Goal: Find specific fact: Find contact information

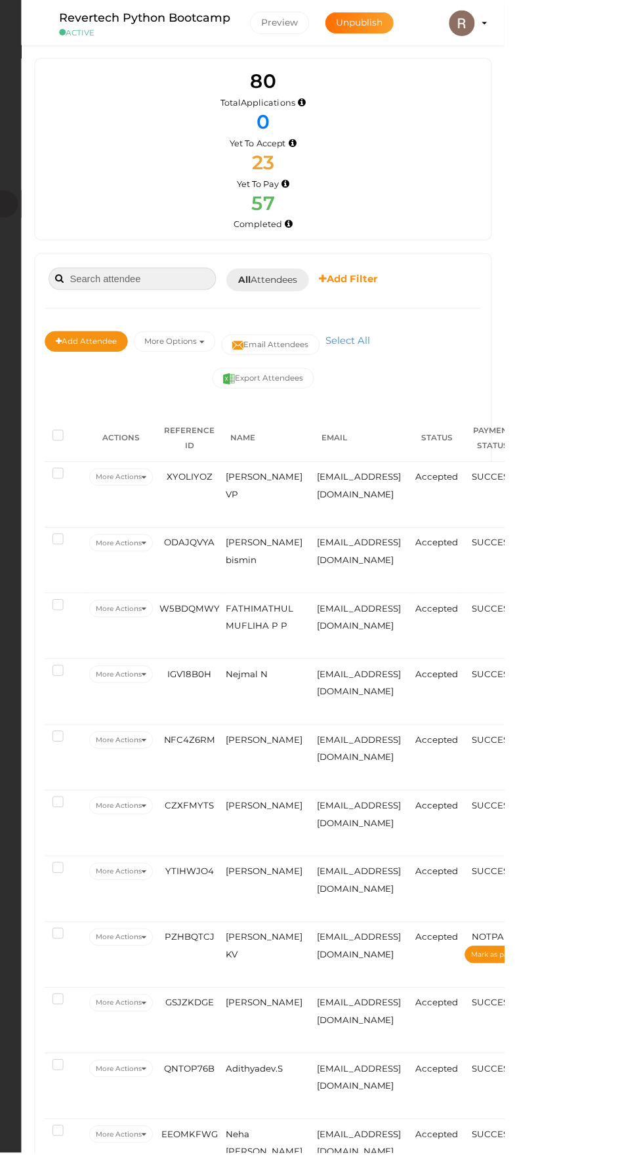
click at [233, 284] on input at bounding box center [264, 283] width 171 height 23
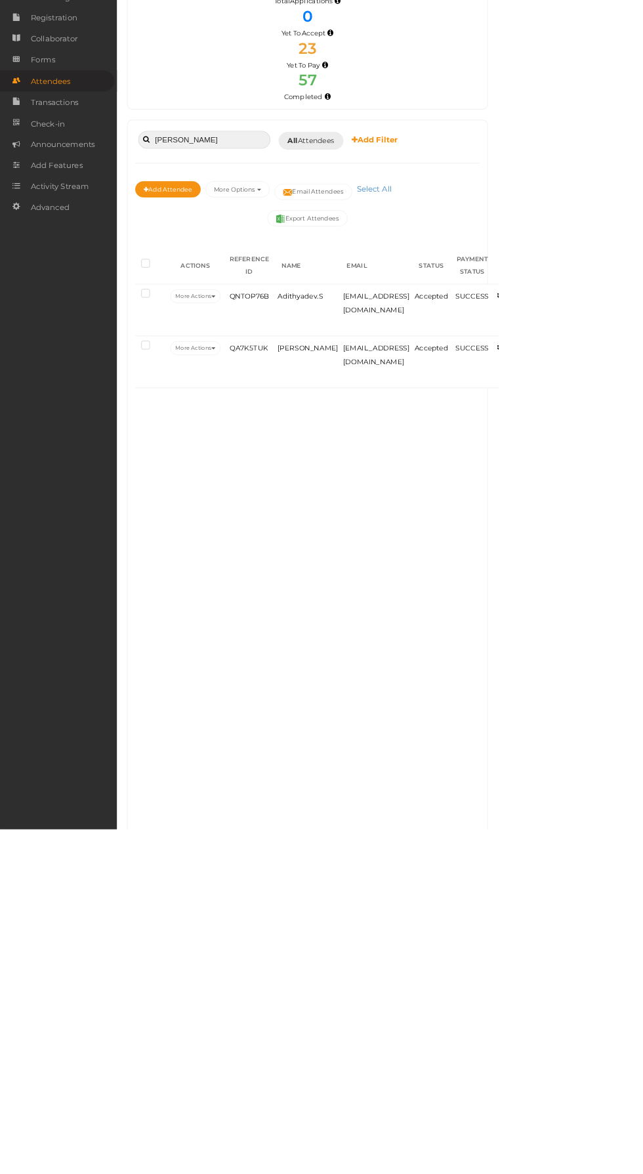
type input "Adith"
click at [400, 485] on span "Adithyadev.S" at bounding box center [388, 486] width 58 height 11
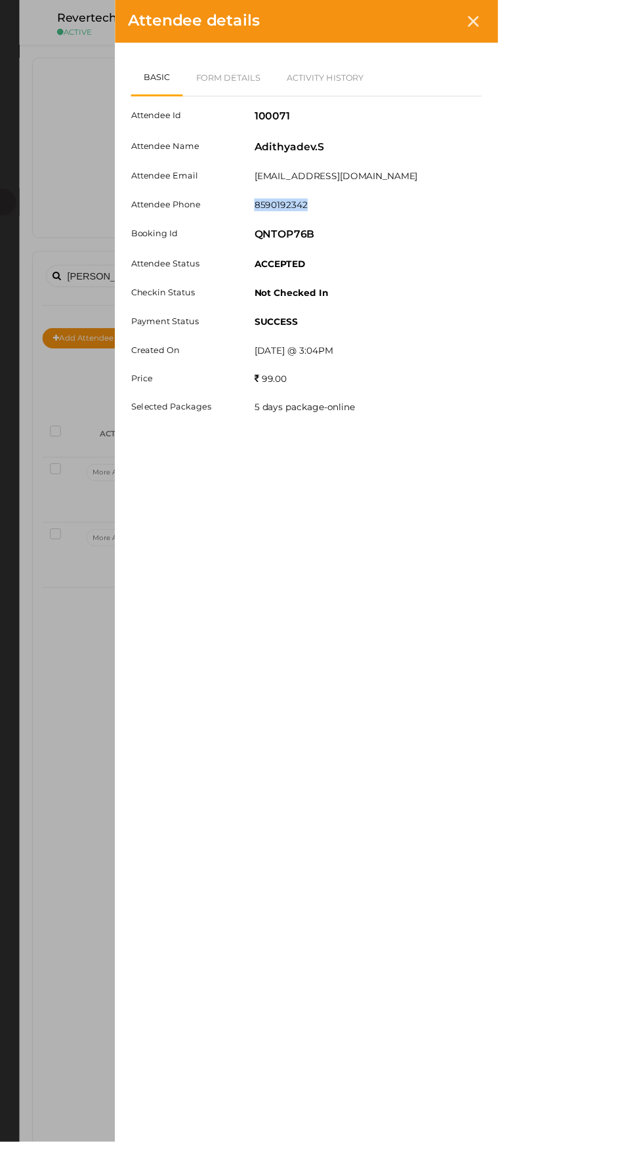
copy label "8590192342"
click at [519, 78] on link "Activity History" at bounding box center [465, 79] width 106 height 38
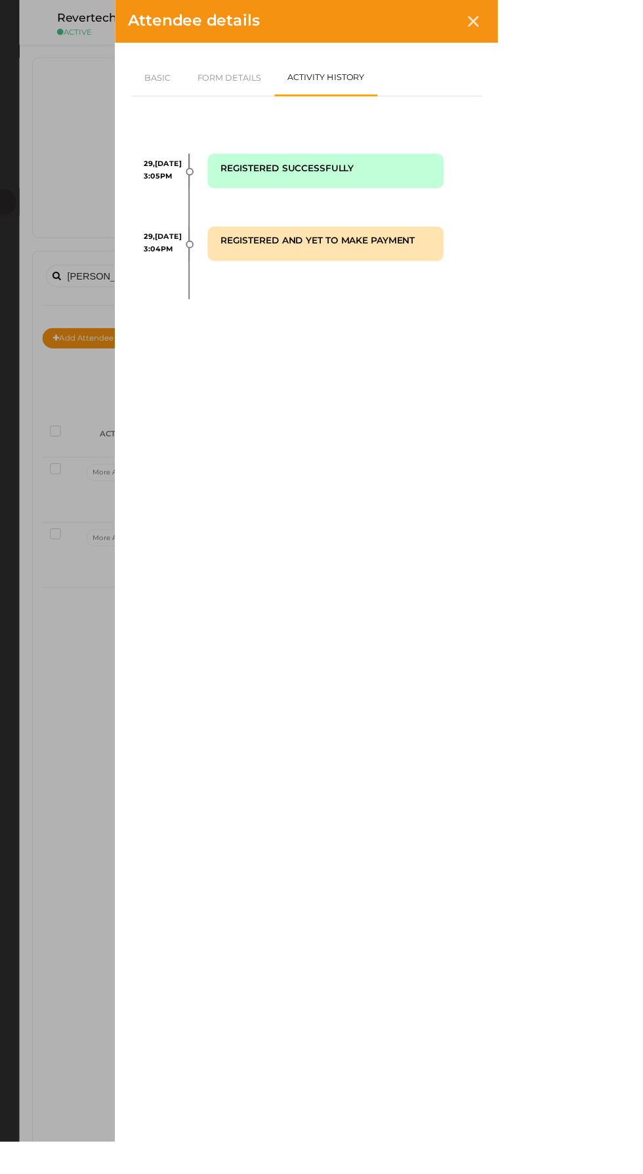
click at [301, 190] on div "Attendee details Basic Form Details Activity History Attendee Id 100071 Attende…" at bounding box center [321, 587] width 643 height 1174
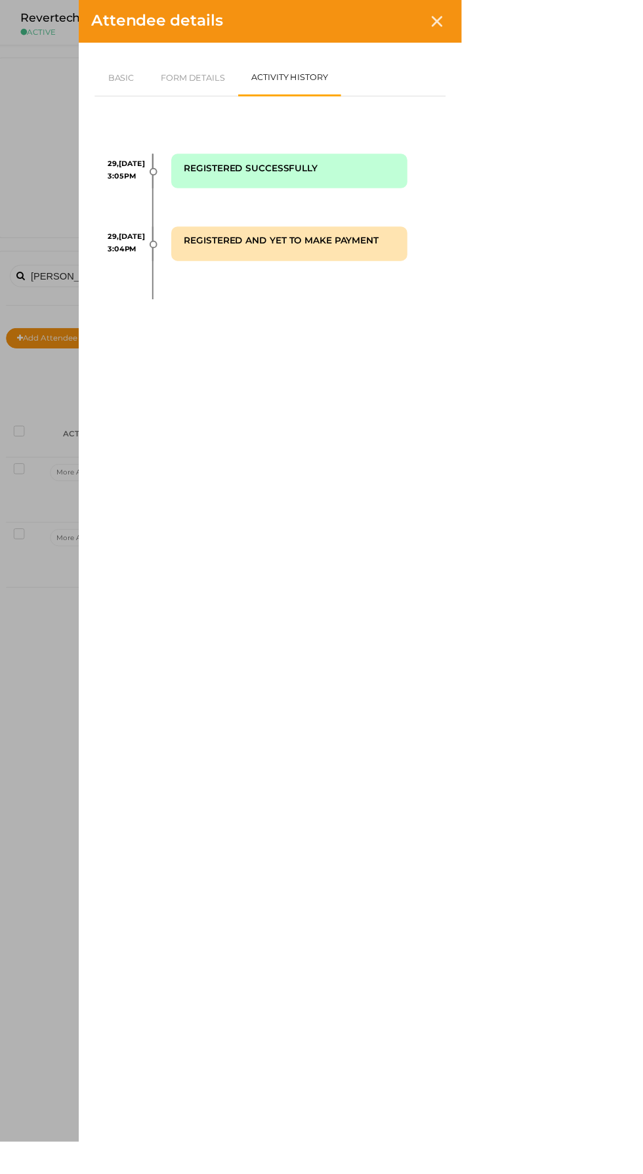
click at [624, 22] on icon at bounding box center [617, 21] width 11 height 11
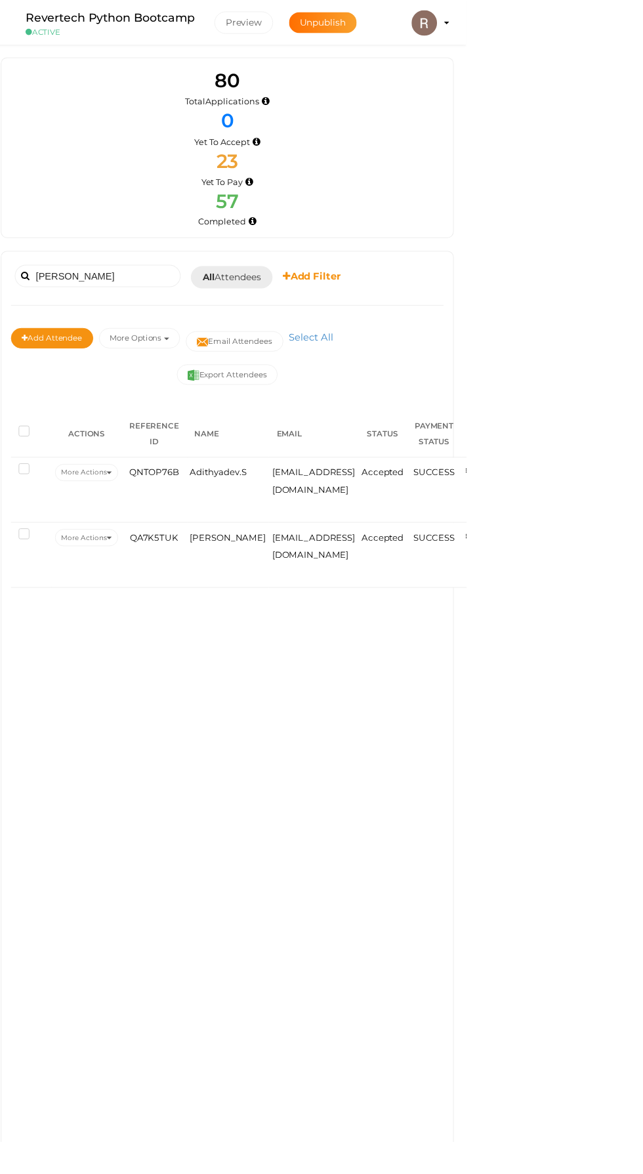
click at [387, 552] on span "[PERSON_NAME]" at bounding box center [398, 552] width 78 height 11
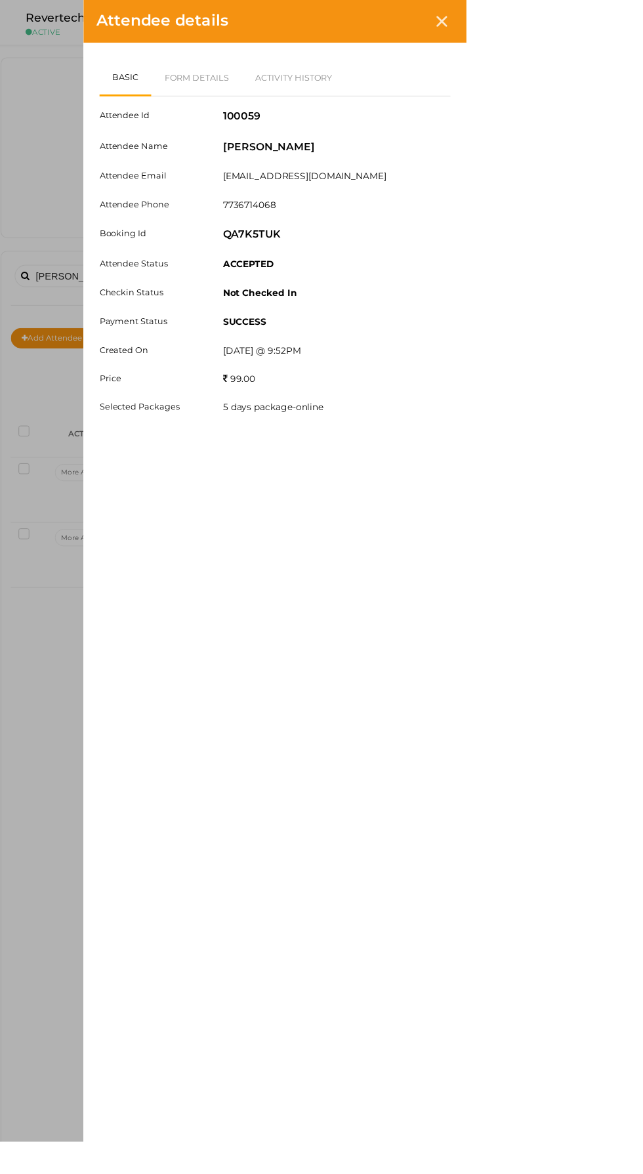
click at [617, 195] on div "Attendee Id 100059 Attendee Name Adithyan Benoy Attendee Email adithyanbenoy477…" at bounding box center [446, 268] width 361 height 339
click at [643, 815] on div "Basic Form Details Activity History Attendee Id 100059 Attendee Name Adithyan B…" at bounding box center [446, 572] width 394 height 1057
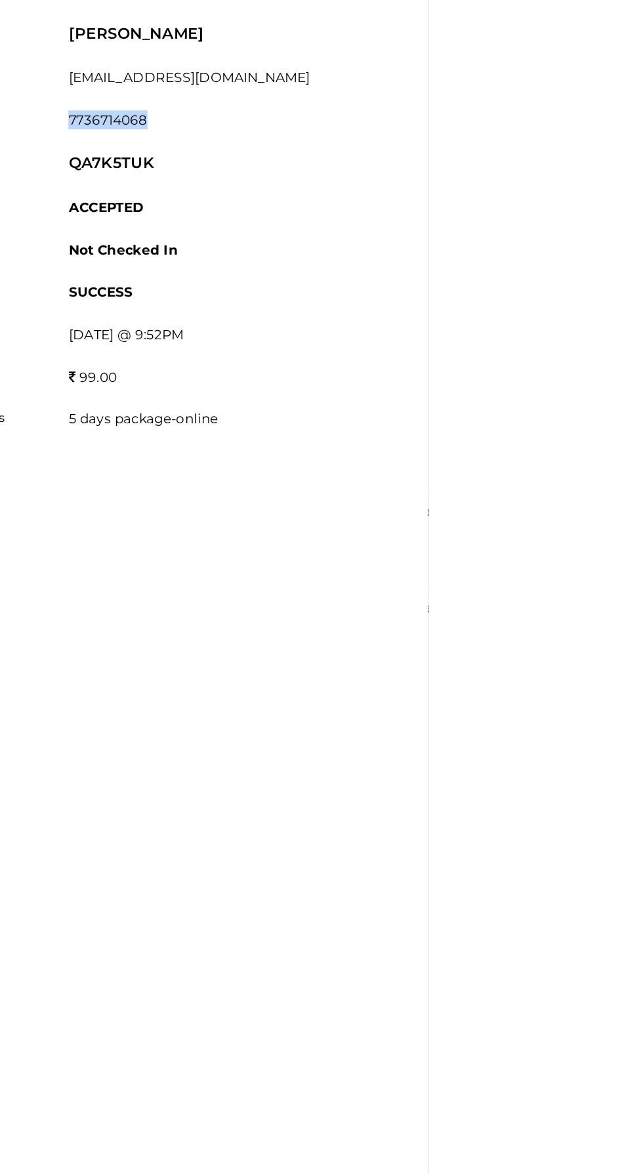
copy label "7736714068"
click at [389, 372] on div "Attendee details Basic Form Details Activity History Attendee Id 100059 Attende…" at bounding box center [321, 587] width 643 height 1174
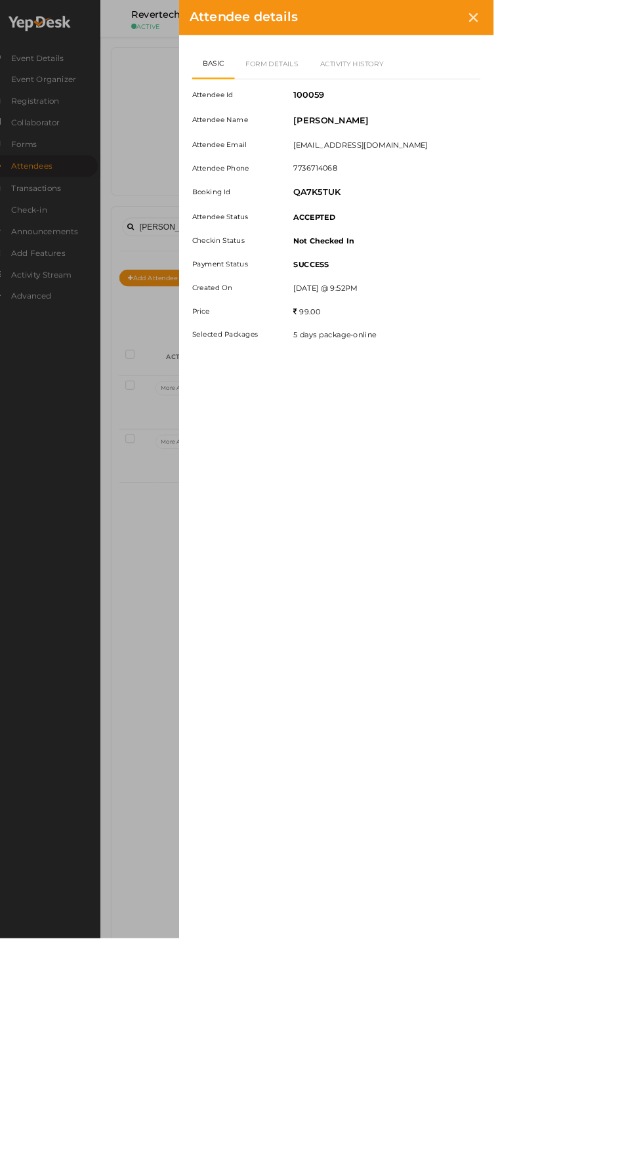
click at [643, 22] on div "Attendee details" at bounding box center [446, 22] width 394 height 44
click at [624, 22] on icon at bounding box center [617, 21] width 11 height 11
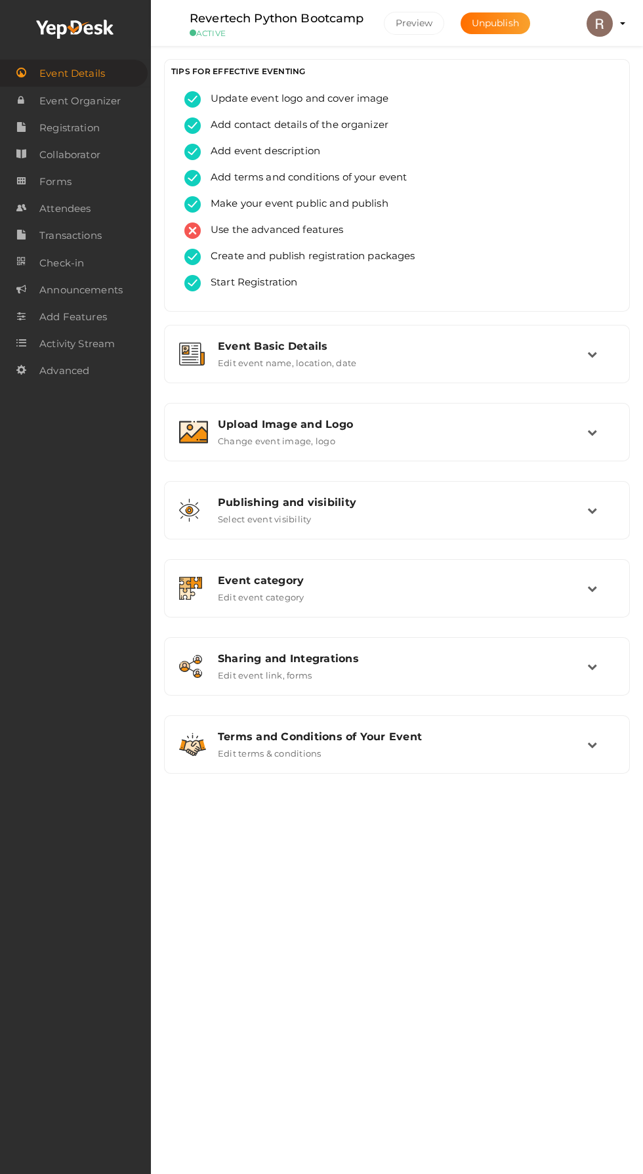
click at [65, 205] on span "Attendees" at bounding box center [64, 209] width 51 height 26
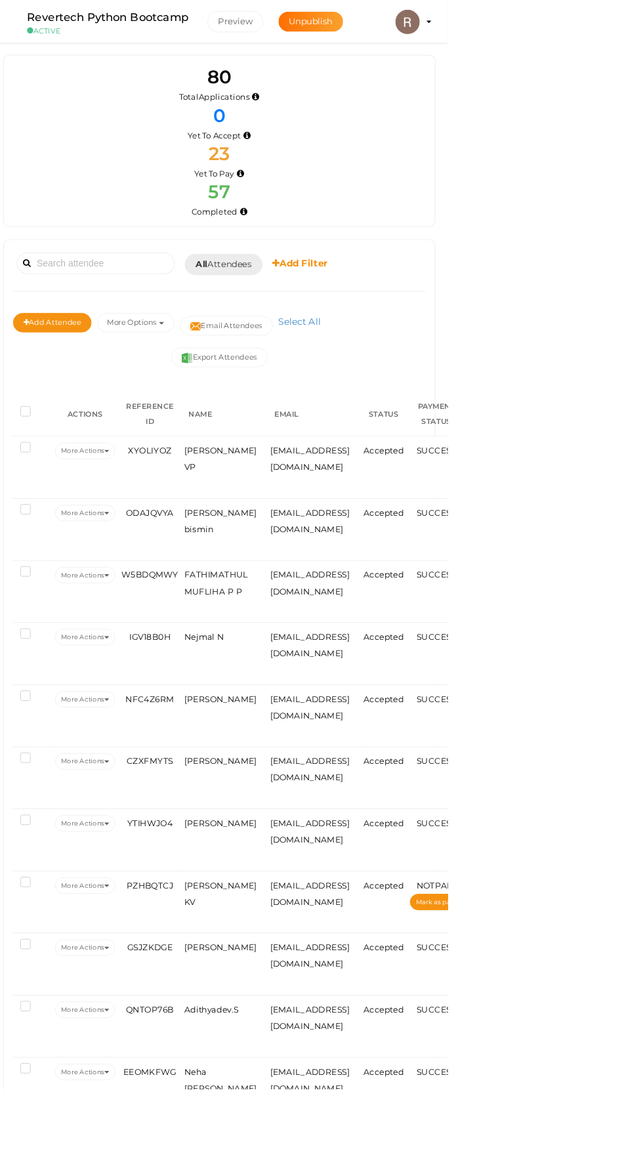
click at [330, 356] on button "More Options" at bounding box center [306, 347] width 83 height 21
click at [503, 281] on b "Add Filter" at bounding box center [484, 284] width 60 height 12
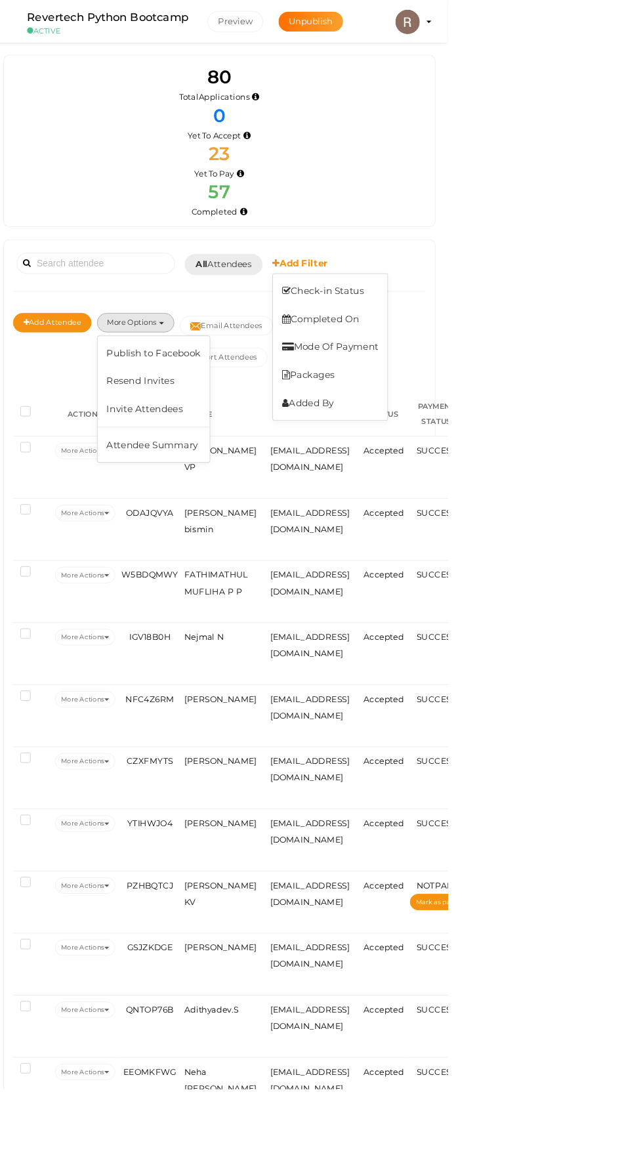
click at [494, 404] on link "Packages" at bounding box center [516, 404] width 123 height 30
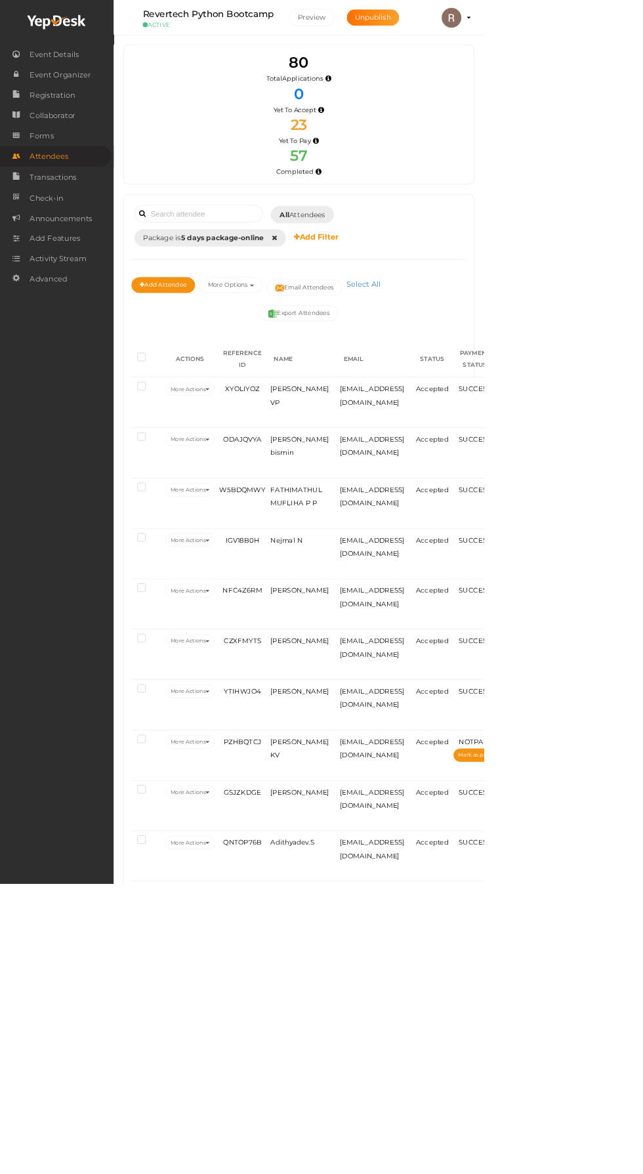
click at [360, 315] on icon at bounding box center [363, 315] width 7 height 9
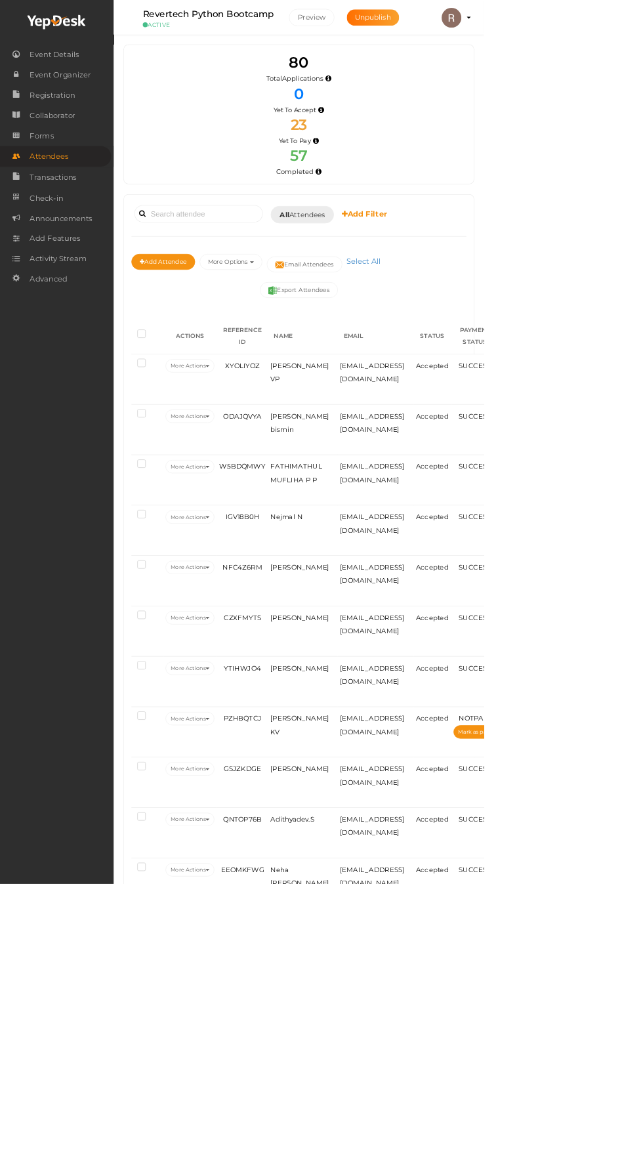
click at [415, 284] on span "All Attendees" at bounding box center [402, 285] width 60 height 14
click at [435, 420] on link "Completed" at bounding box center [424, 409] width 104 height 30
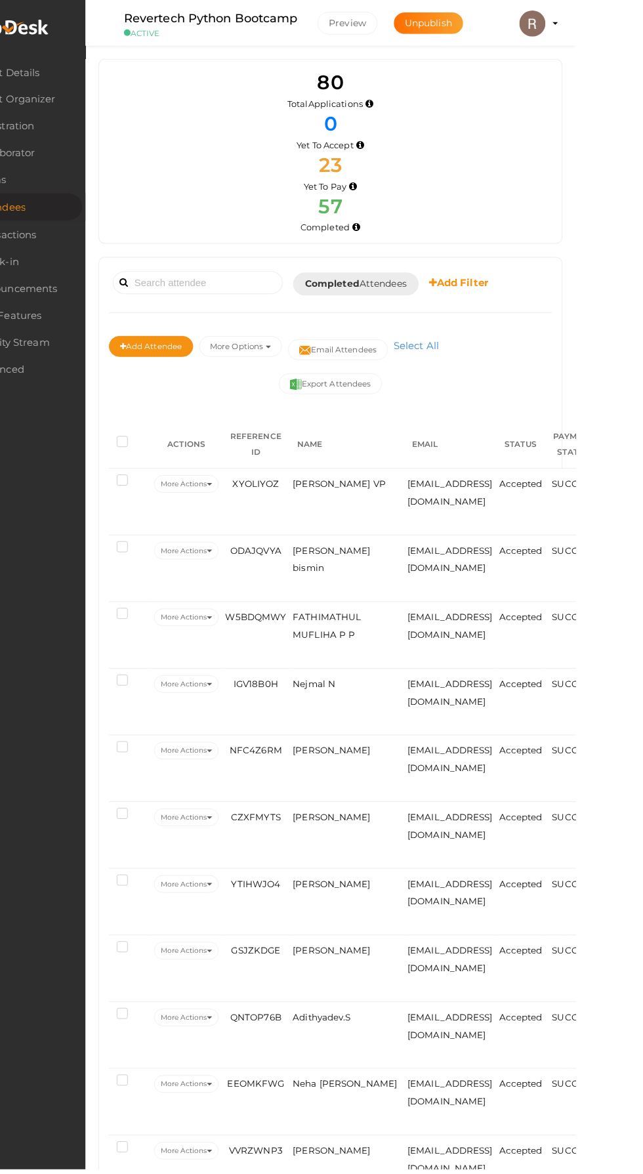
click at [397, 491] on span "[PERSON_NAME] VP" at bounding box center [405, 486] width 93 height 11
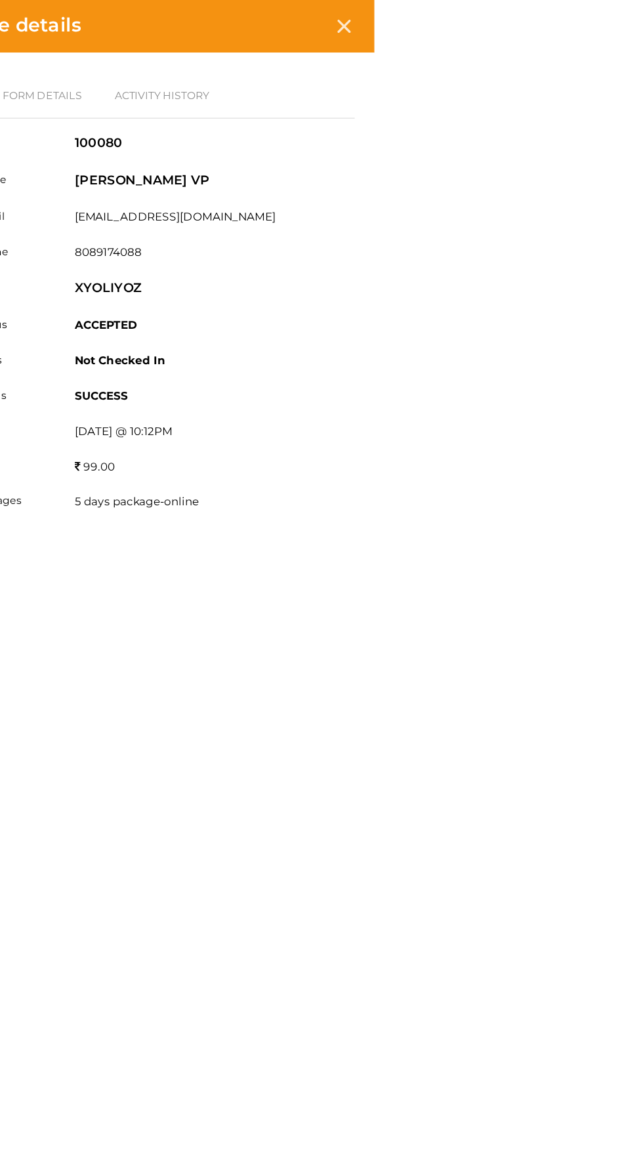
click at [624, 22] on icon at bounding box center [617, 21] width 11 height 11
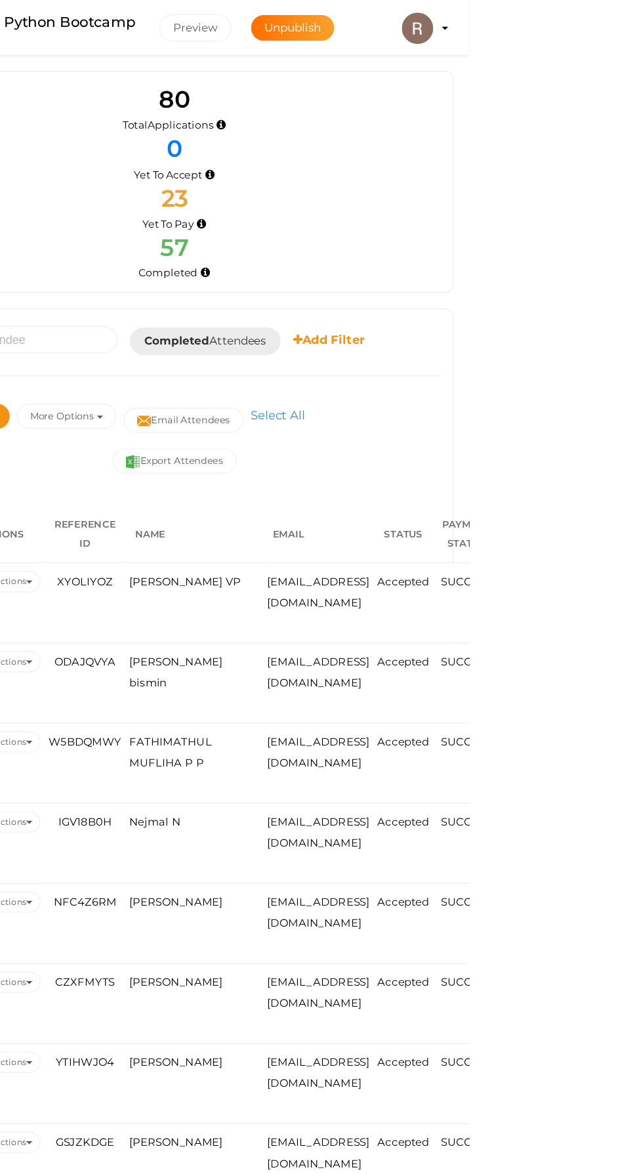
click at [400, 590] on td "[PERSON_NAME] bismin" at bounding box center [414, 571] width 116 height 67
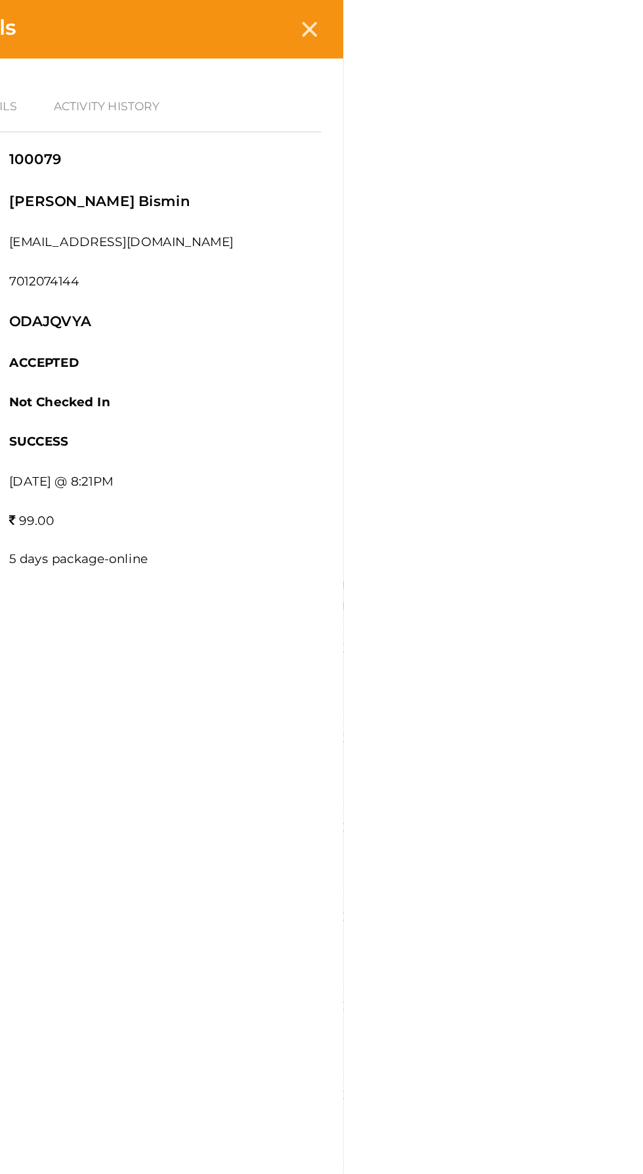
click at [630, 28] on div at bounding box center [618, 22] width 24 height 24
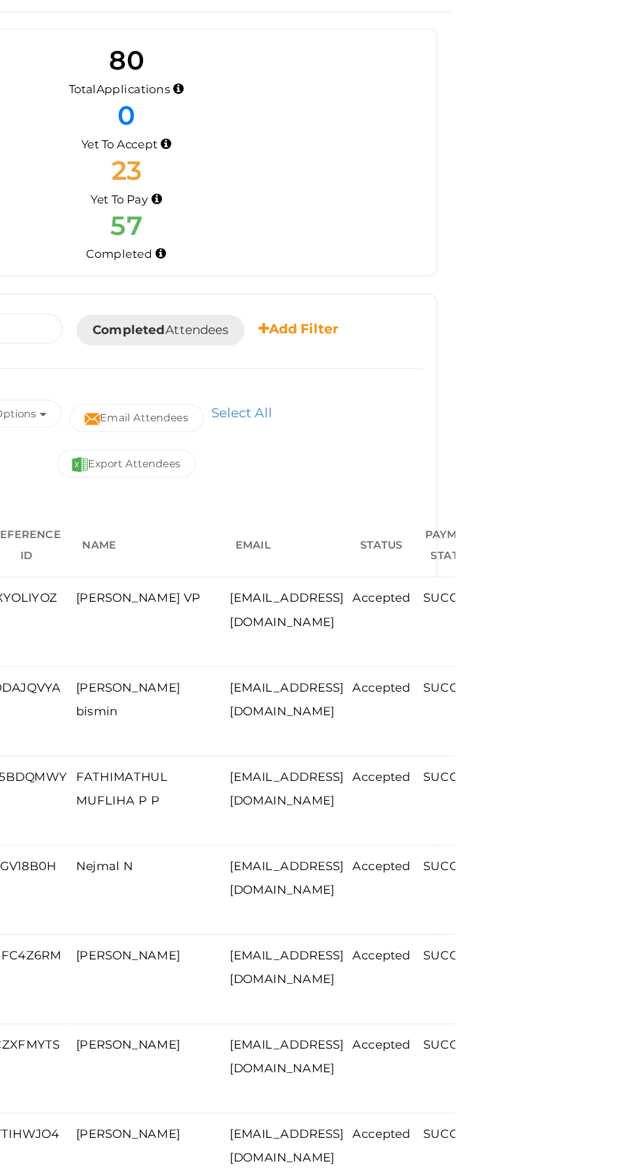
click at [385, 620] on span "FATHIMATHUL MUFLIHA P P" at bounding box center [393, 628] width 69 height 28
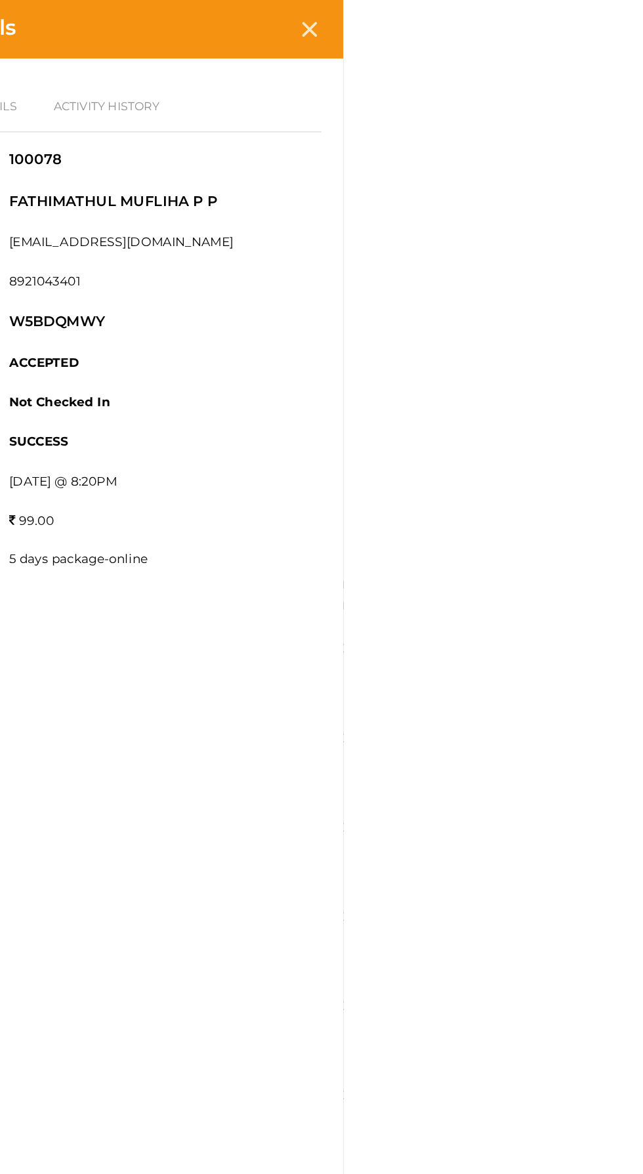
click at [624, 17] on icon at bounding box center [617, 21] width 11 height 11
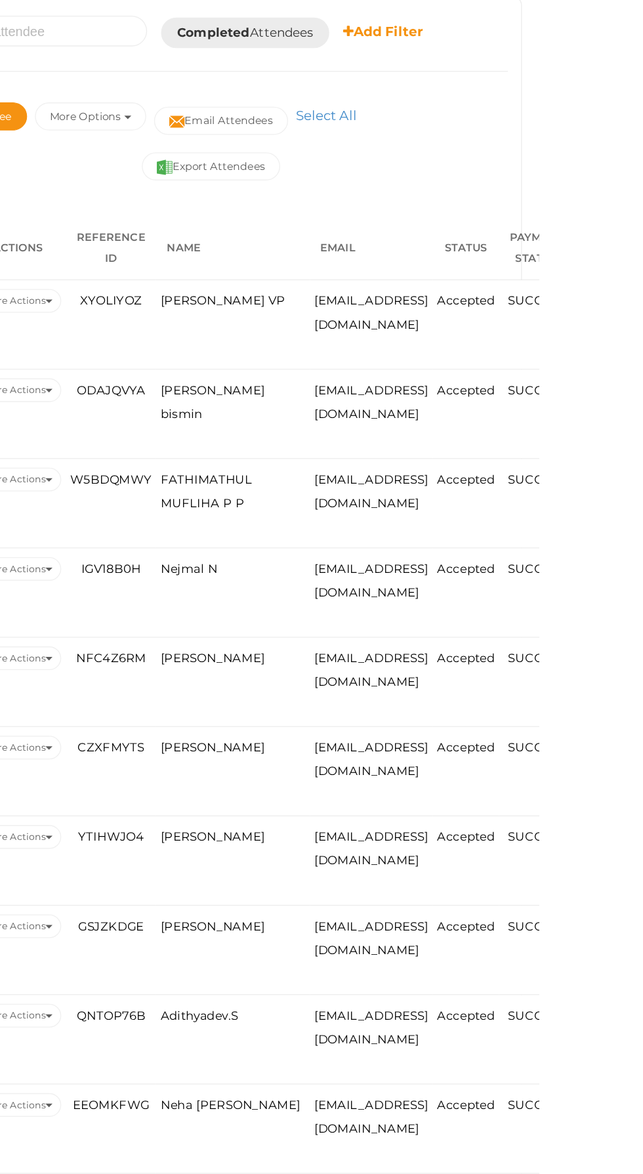
click at [399, 686] on span "Nejmal N" at bounding box center [380, 686] width 43 height 11
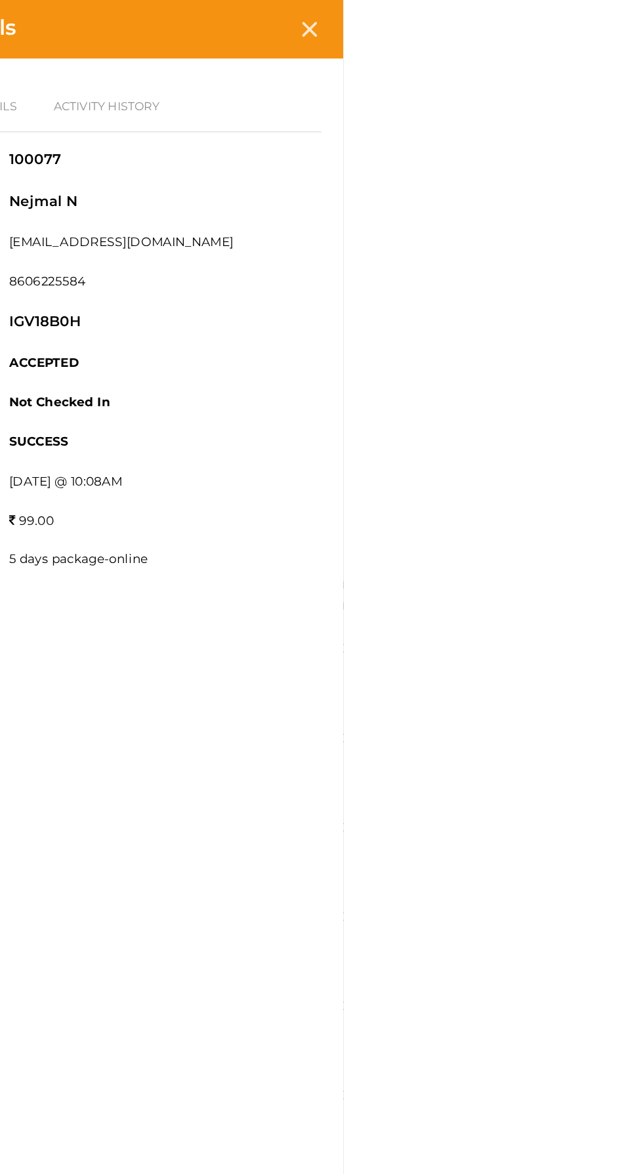
click at [630, 20] on div at bounding box center [618, 22] width 24 height 24
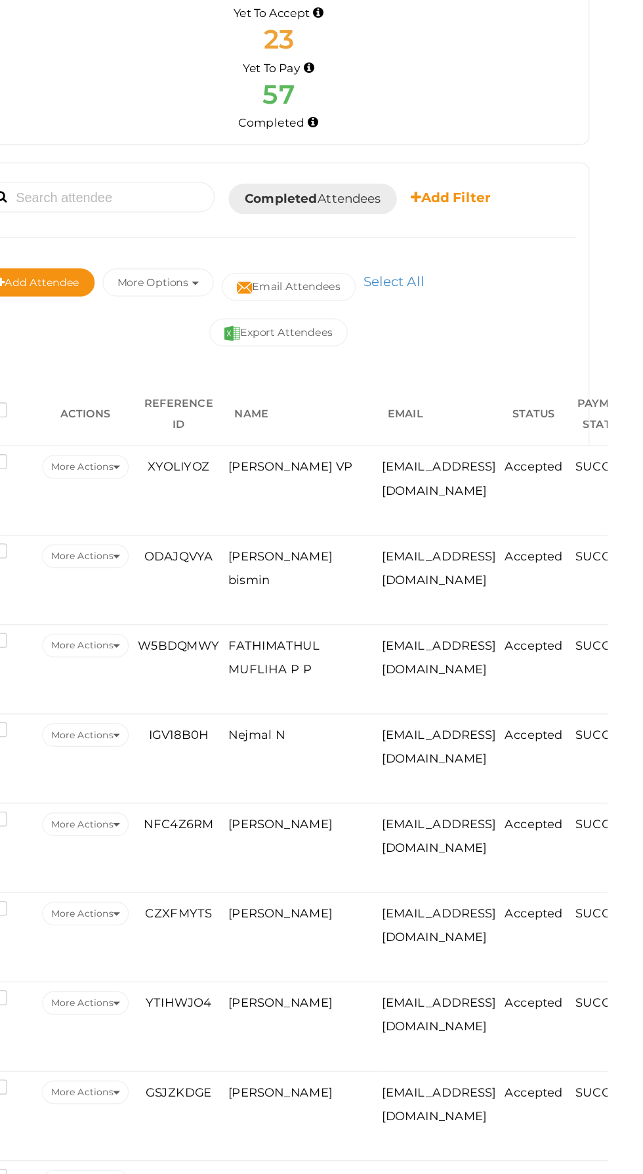
click at [398, 755] on span "[PERSON_NAME]" at bounding box center [398, 753] width 78 height 11
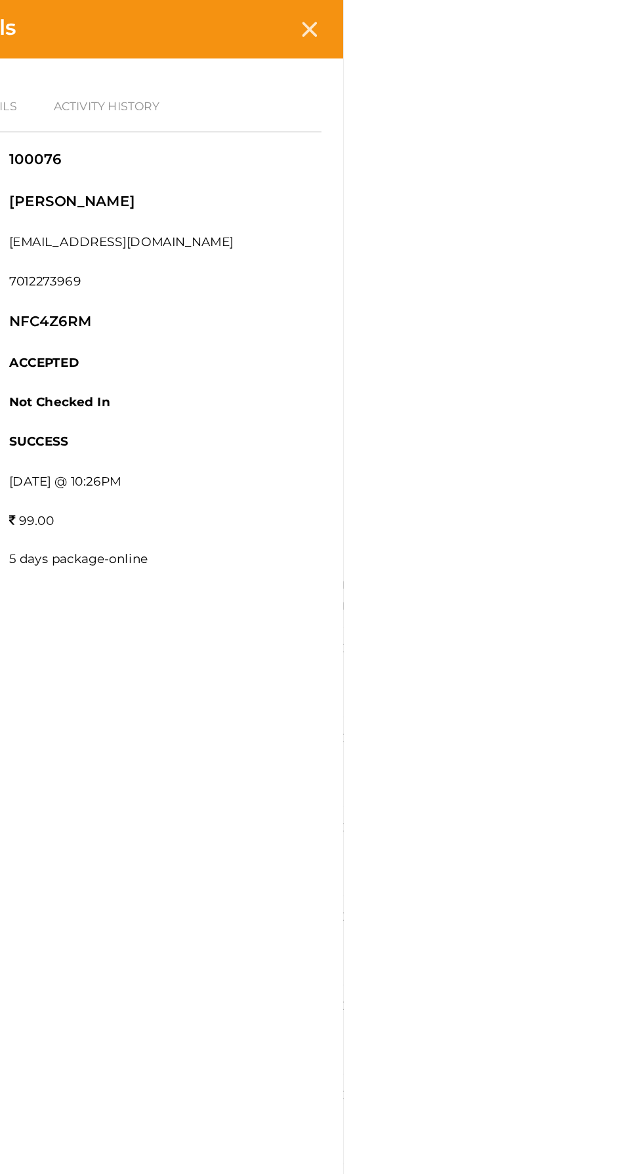
click at [624, 25] on icon at bounding box center [617, 21] width 11 height 11
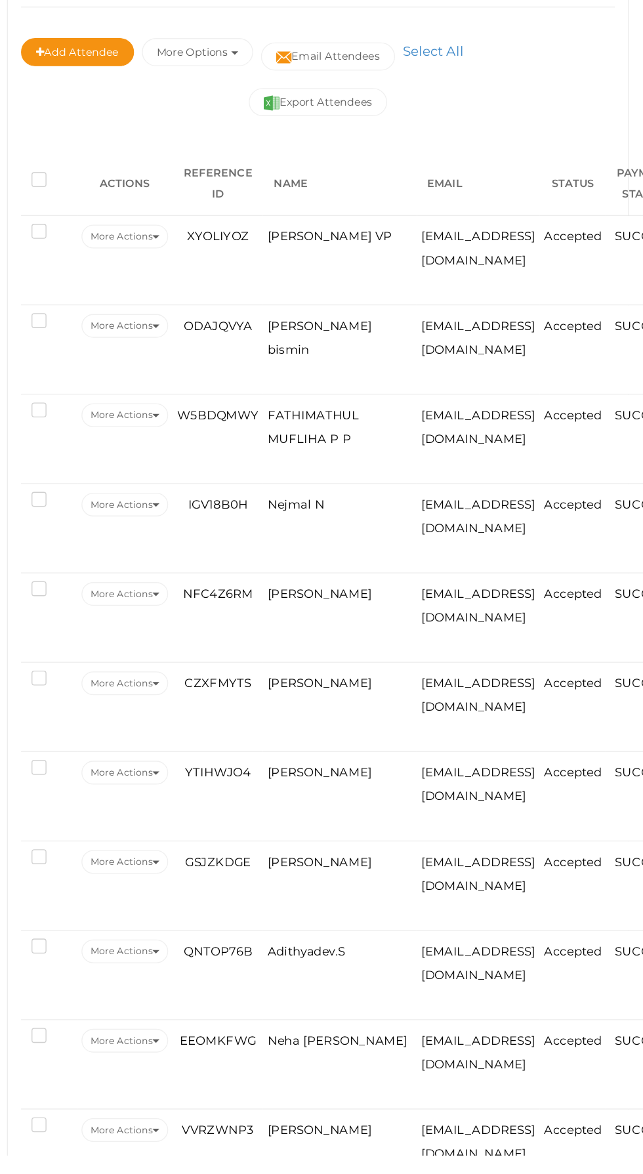
click at [395, 754] on span "[PERSON_NAME]" at bounding box center [398, 753] width 78 height 11
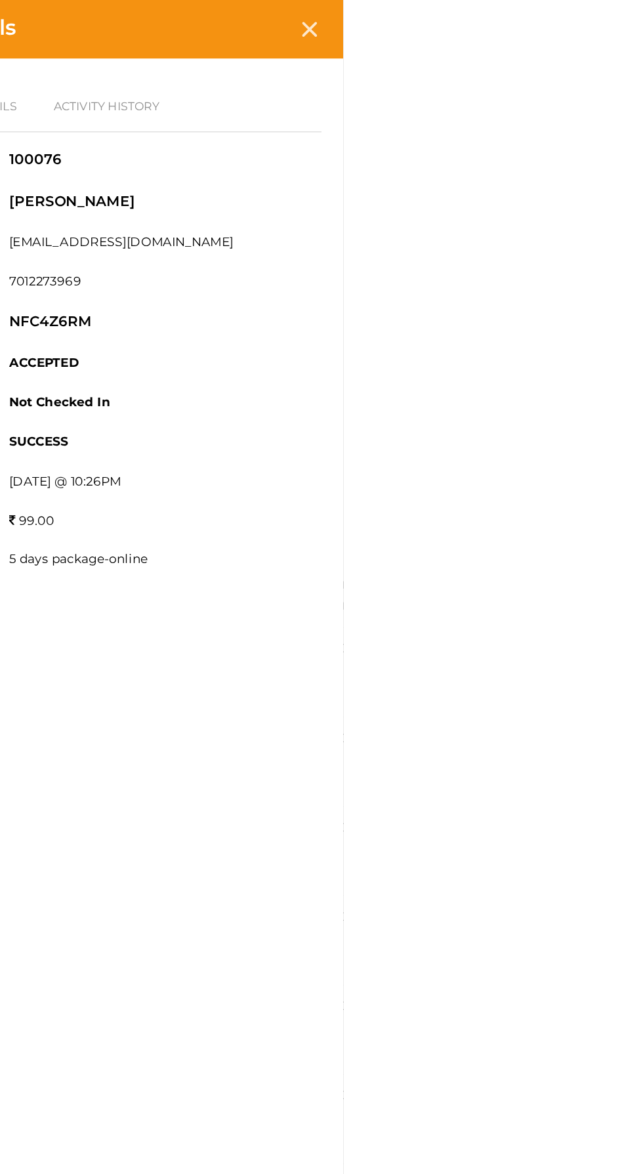
click at [624, 24] on icon at bounding box center [617, 21] width 11 height 11
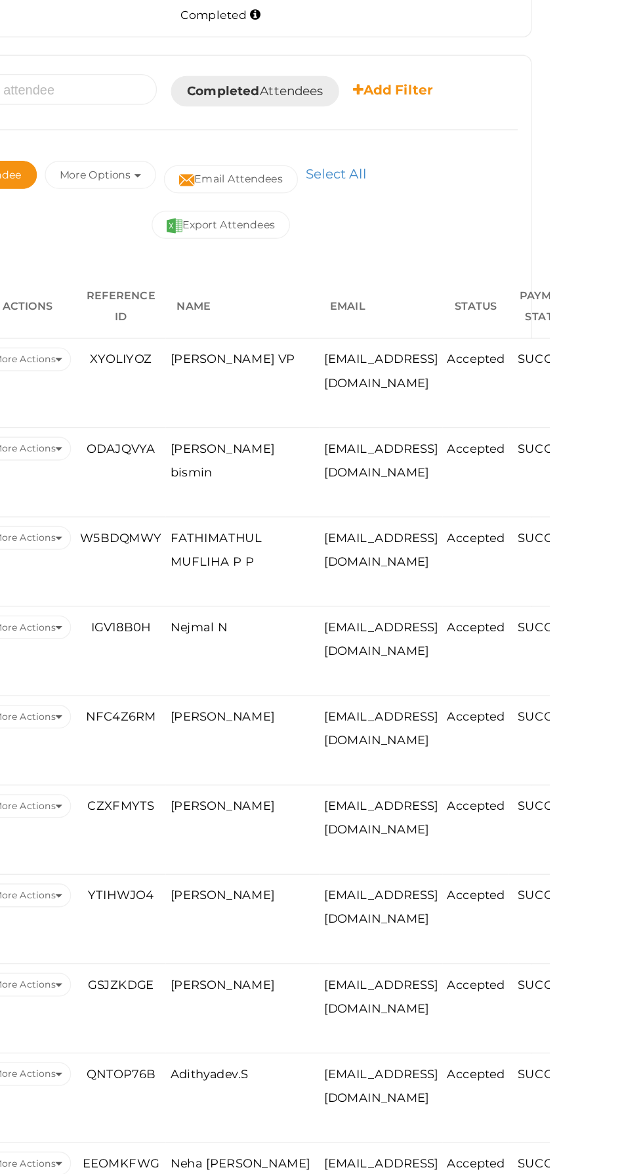
click at [395, 820] on span "[PERSON_NAME]" at bounding box center [398, 820] width 78 height 11
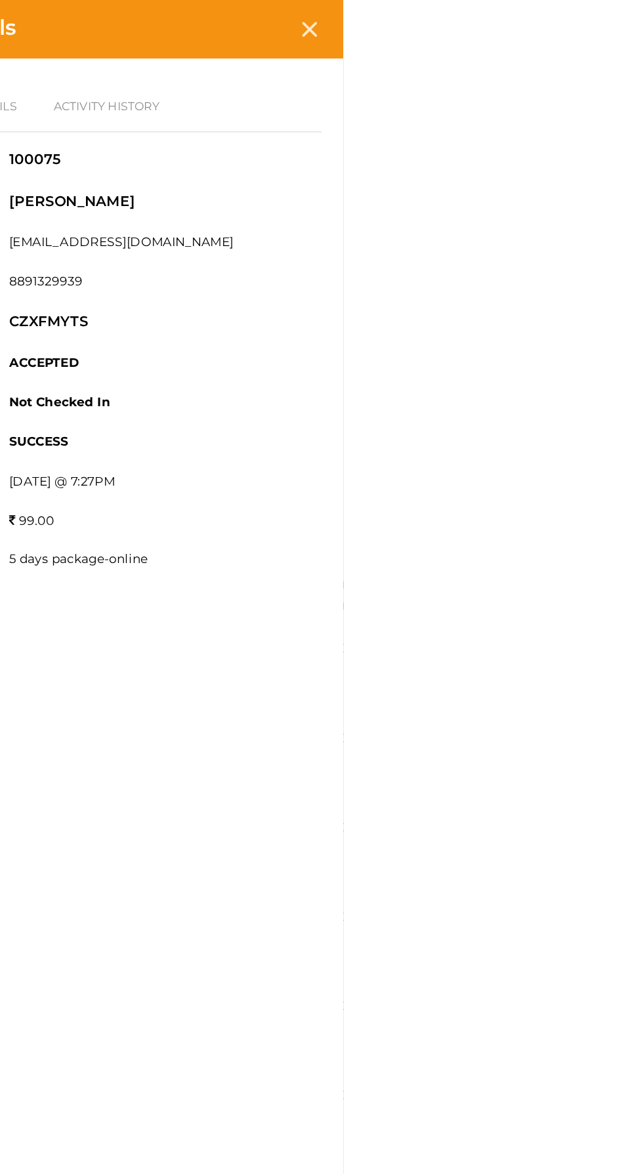
click at [624, 22] on icon at bounding box center [617, 21] width 11 height 11
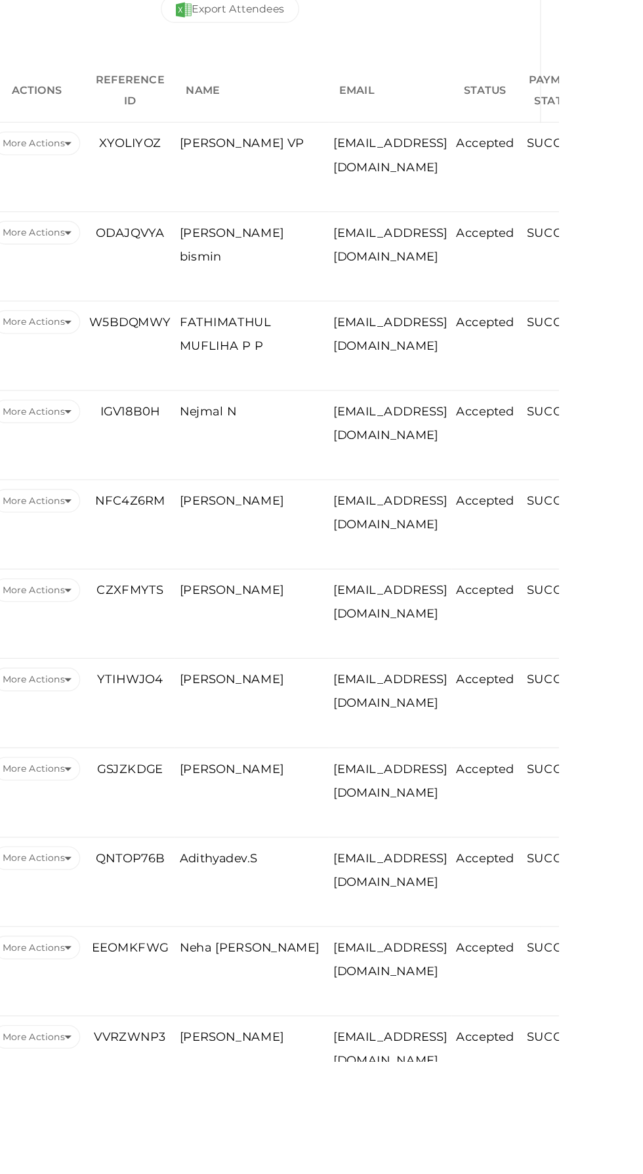
click at [387, 890] on span "[PERSON_NAME]" at bounding box center [398, 887] width 78 height 11
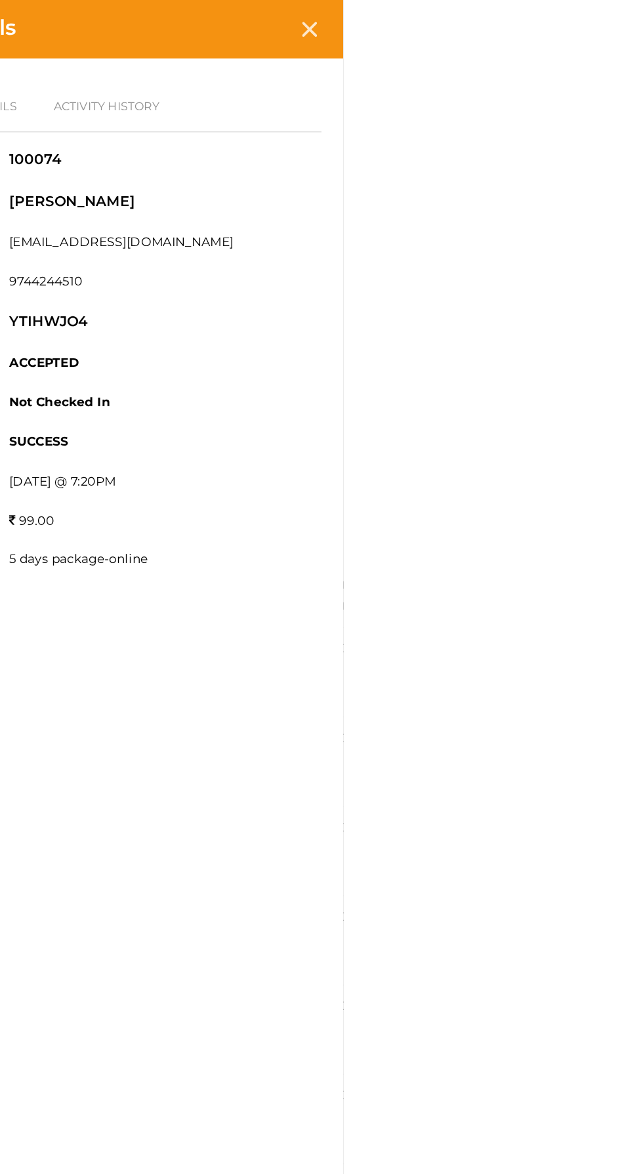
click at [624, 23] on icon at bounding box center [617, 21] width 11 height 11
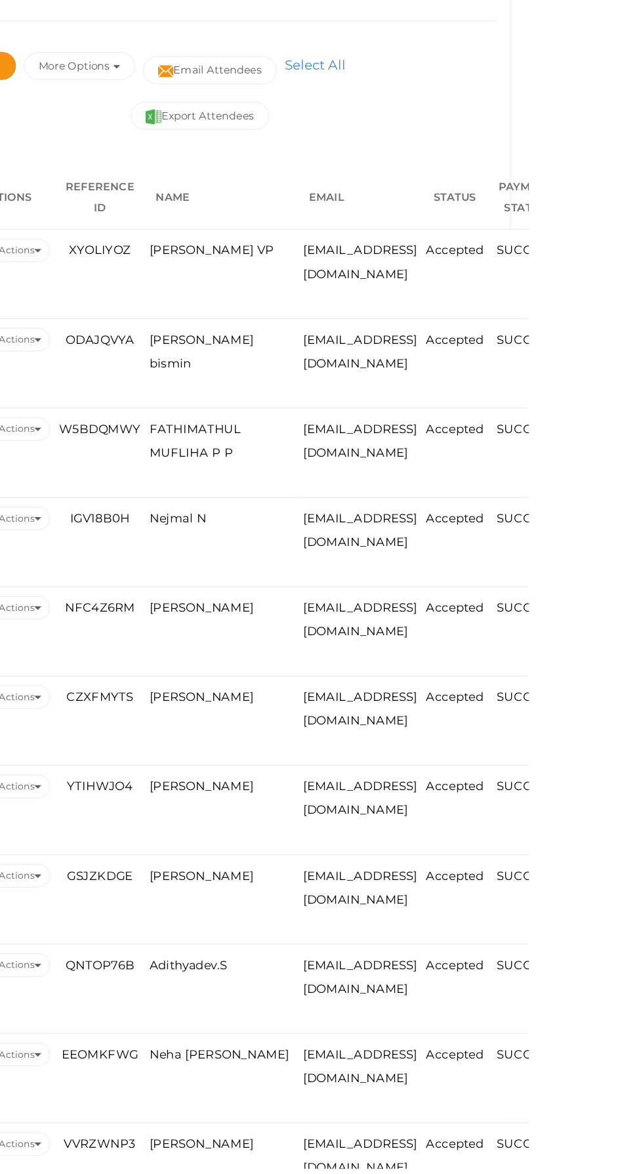
click at [405, 956] on span "[PERSON_NAME]" at bounding box center [398, 954] width 78 height 11
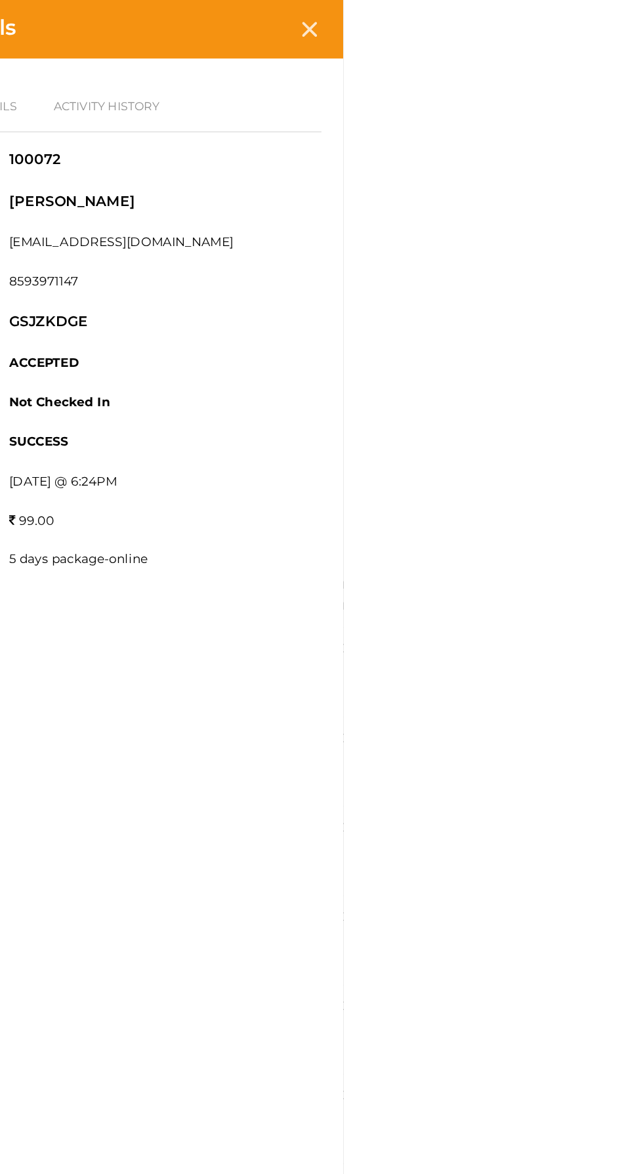
click at [624, 22] on icon at bounding box center [617, 21] width 11 height 11
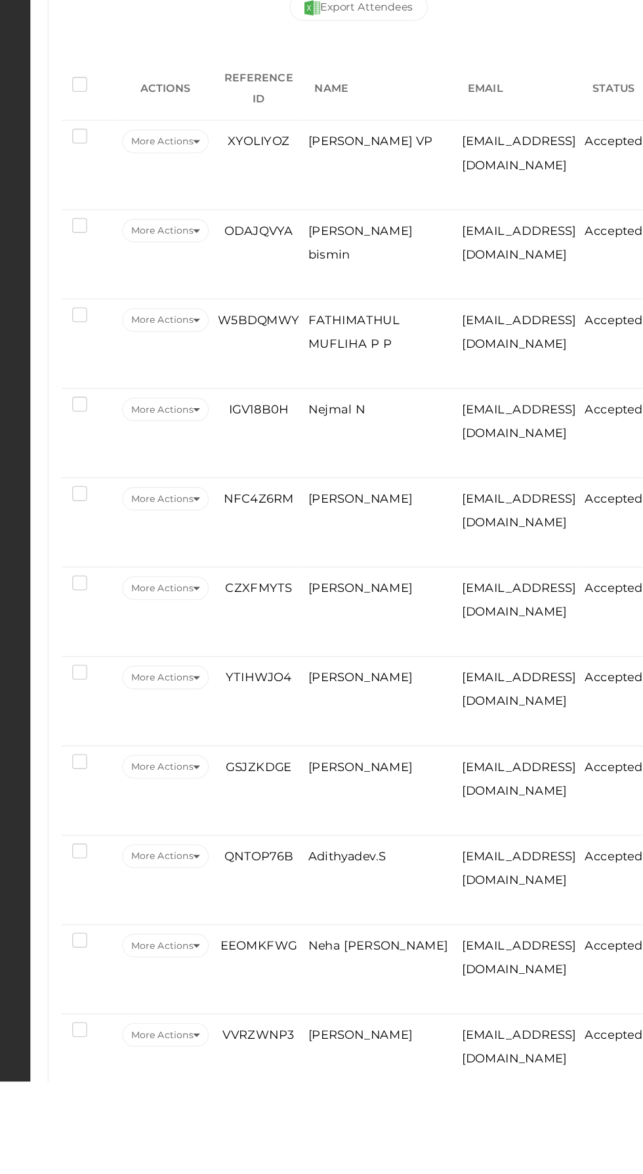
scroll to position [16, 0]
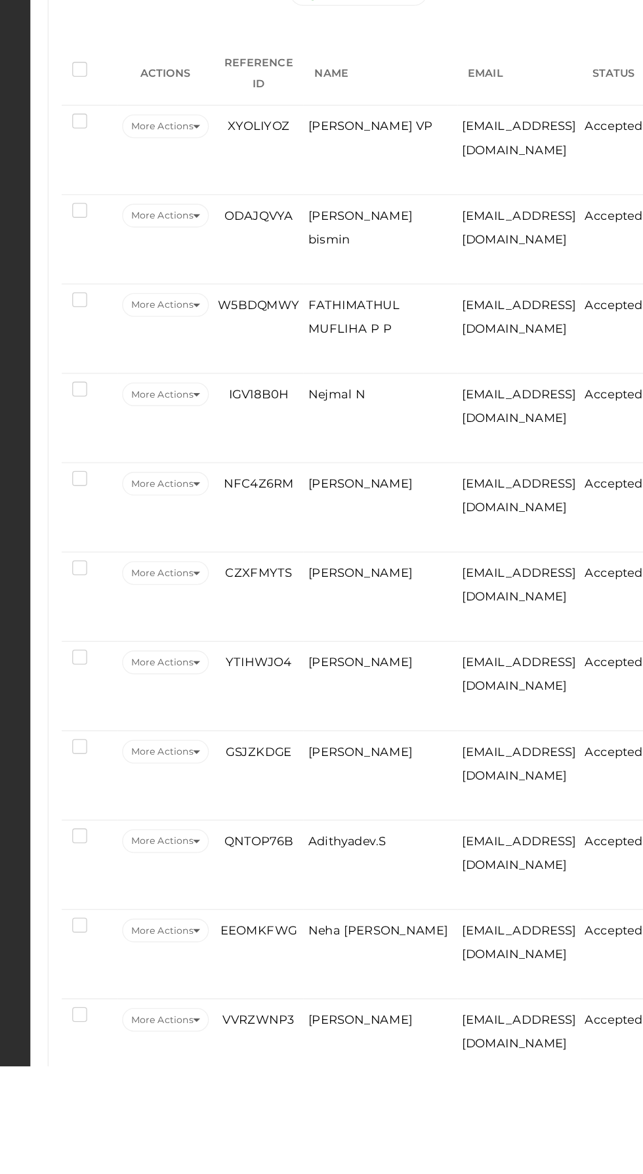
click at [406, 1004] on span "Adithyadev.S" at bounding box center [388, 1005] width 58 height 11
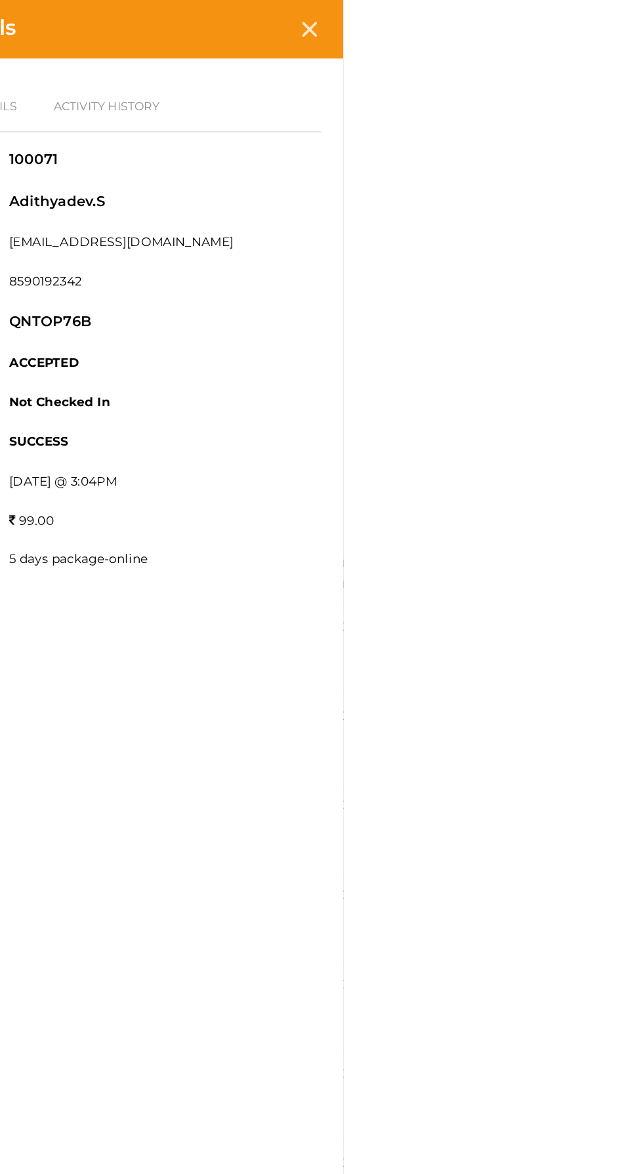
click at [624, 24] on icon at bounding box center [617, 21] width 11 height 11
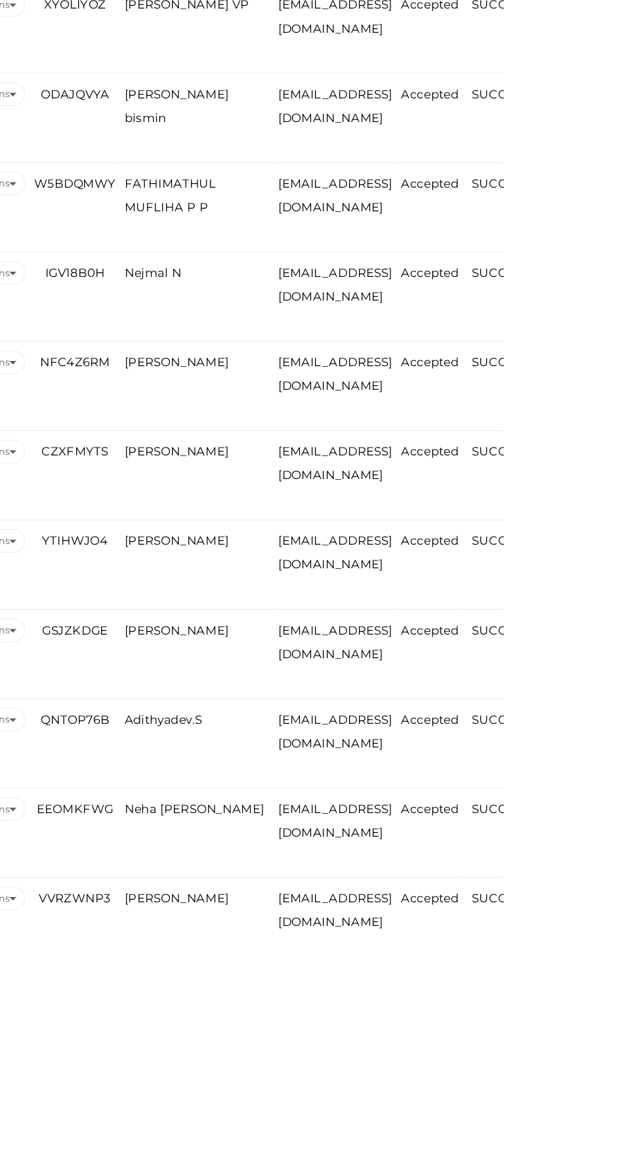
click at [383, 1067] on span "Neha [PERSON_NAME]" at bounding box center [411, 1072] width 105 height 11
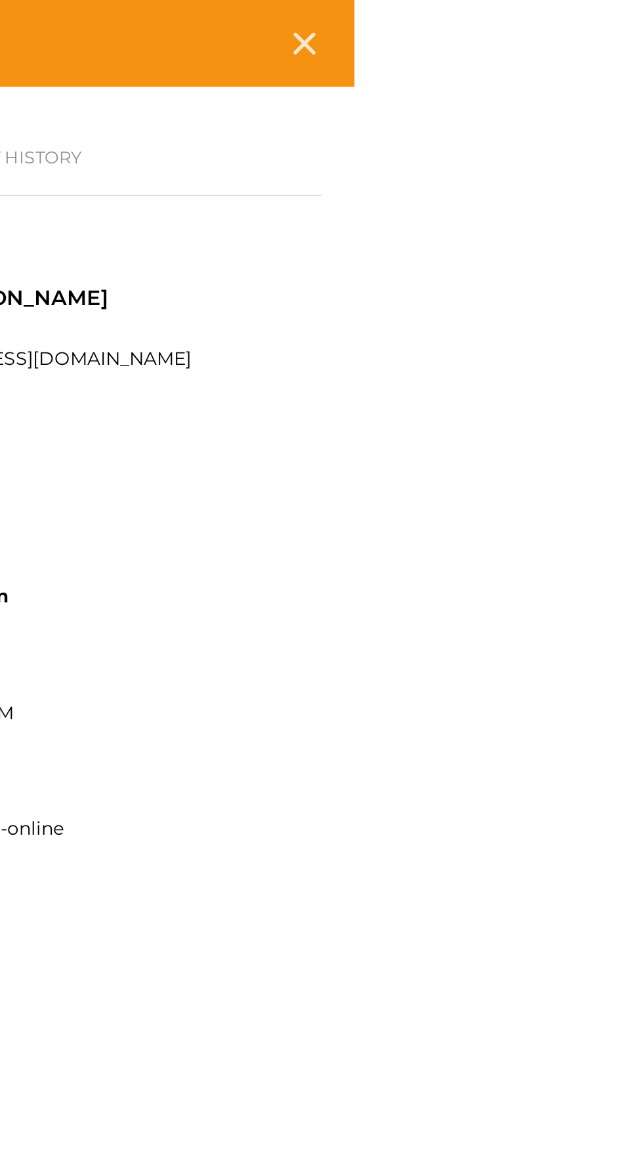
copy label "9074846285"
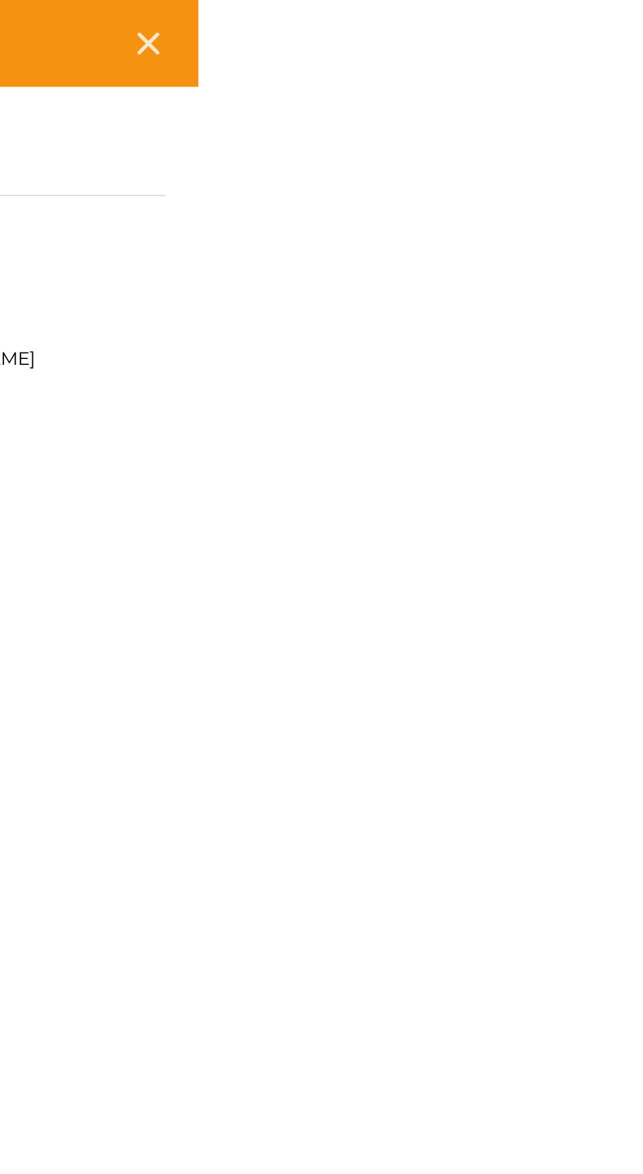
click at [624, 18] on icon at bounding box center [617, 21] width 11 height 11
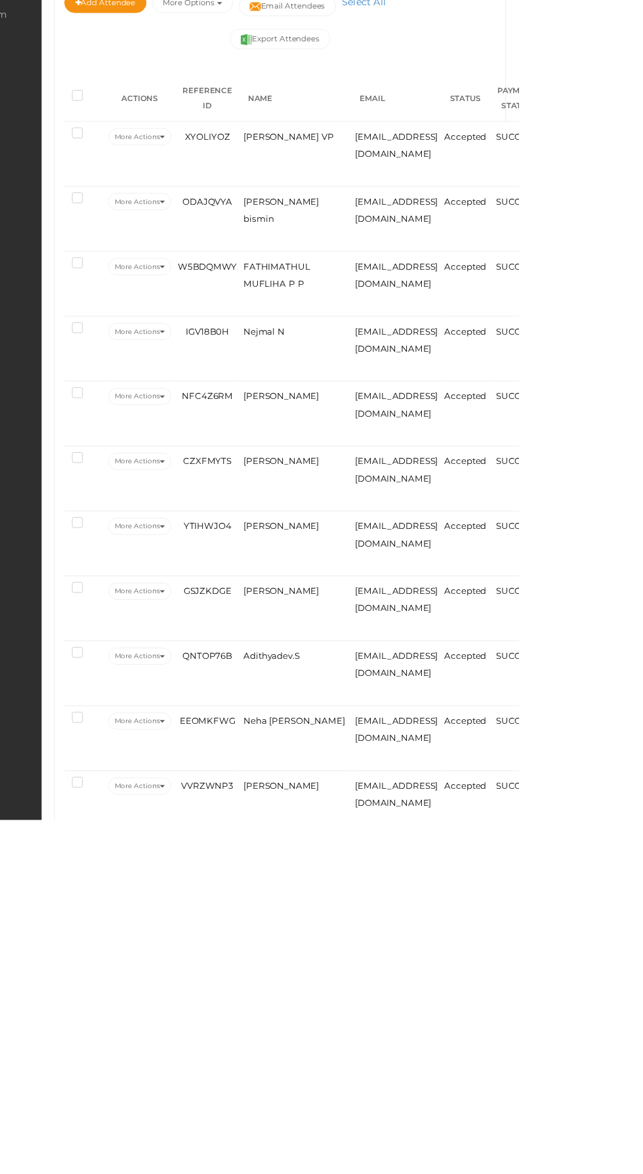
scroll to position [86, 0]
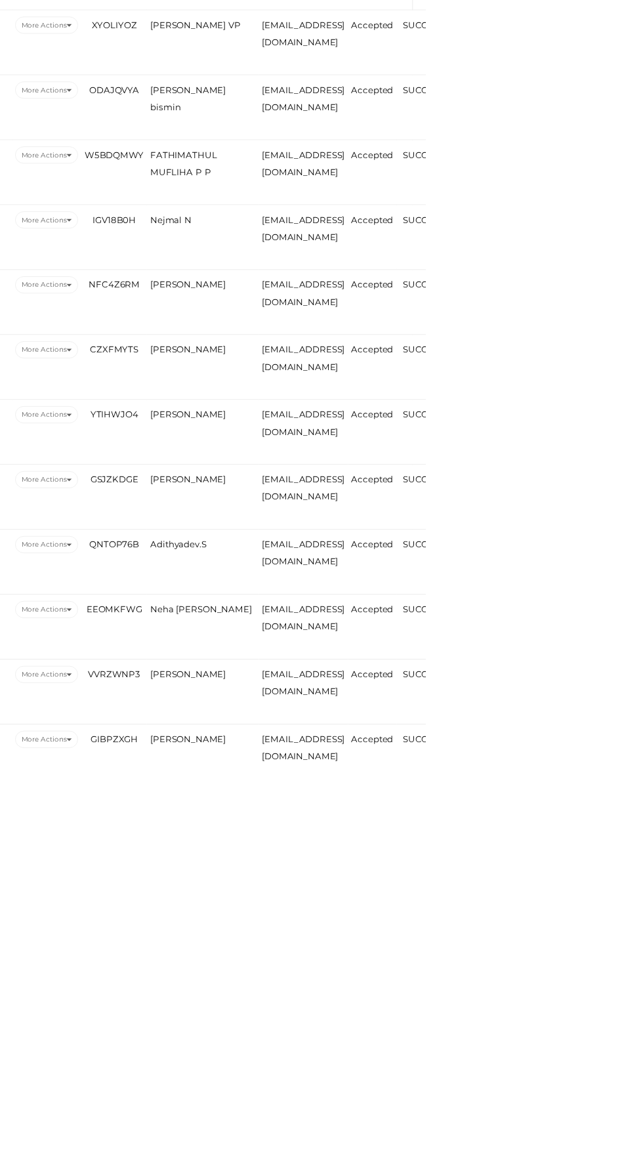
click at [389, 1137] on span "[PERSON_NAME]" at bounding box center [398, 1136] width 78 height 11
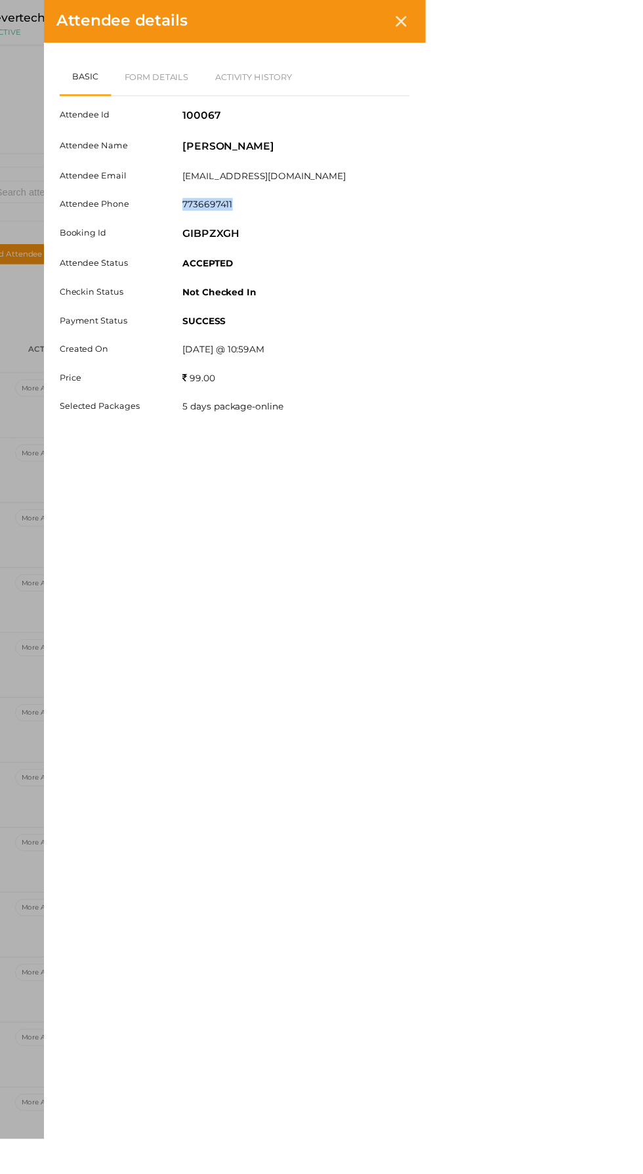
copy label "7736697411"
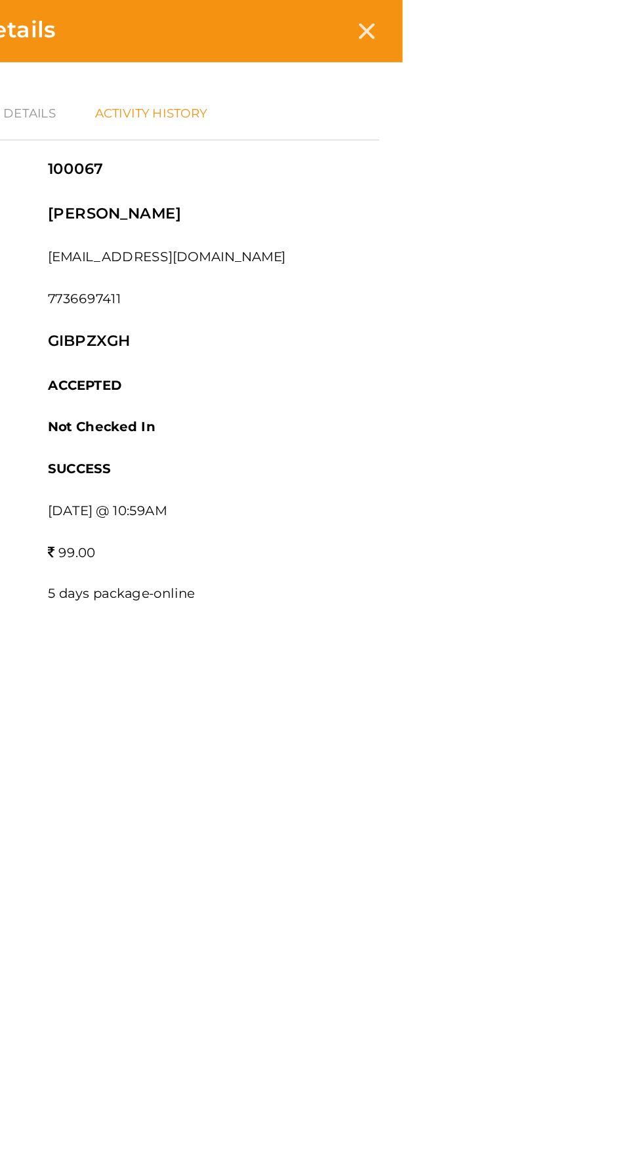
click at [519, 63] on link "Activity History" at bounding box center [465, 79] width 106 height 38
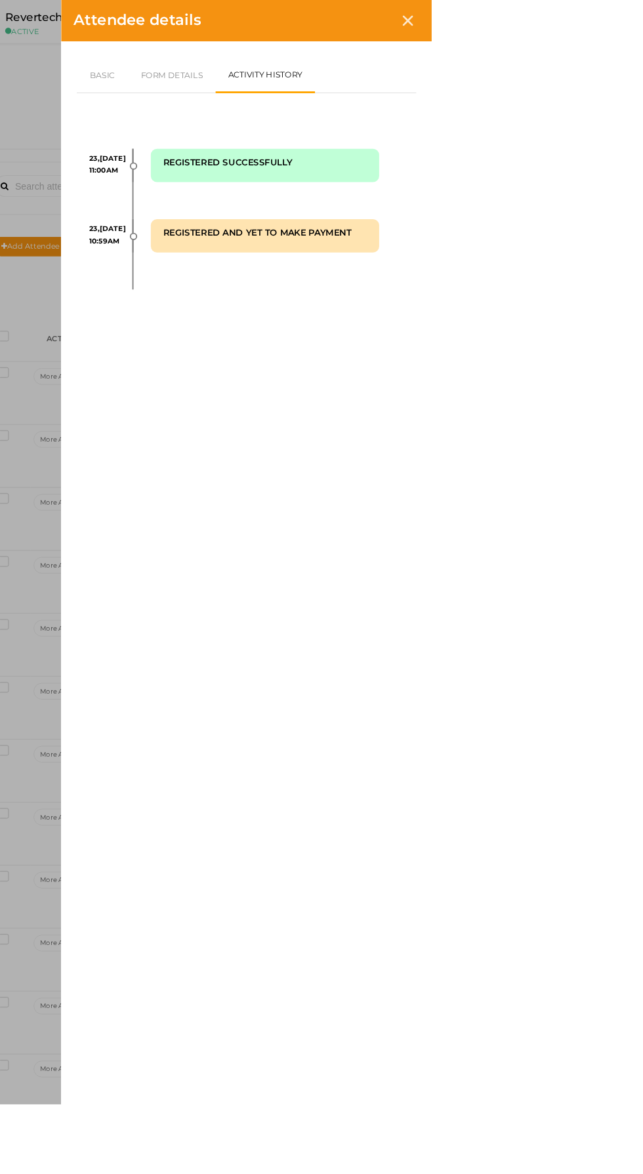
click at [630, 28] on div at bounding box center [618, 22] width 24 height 24
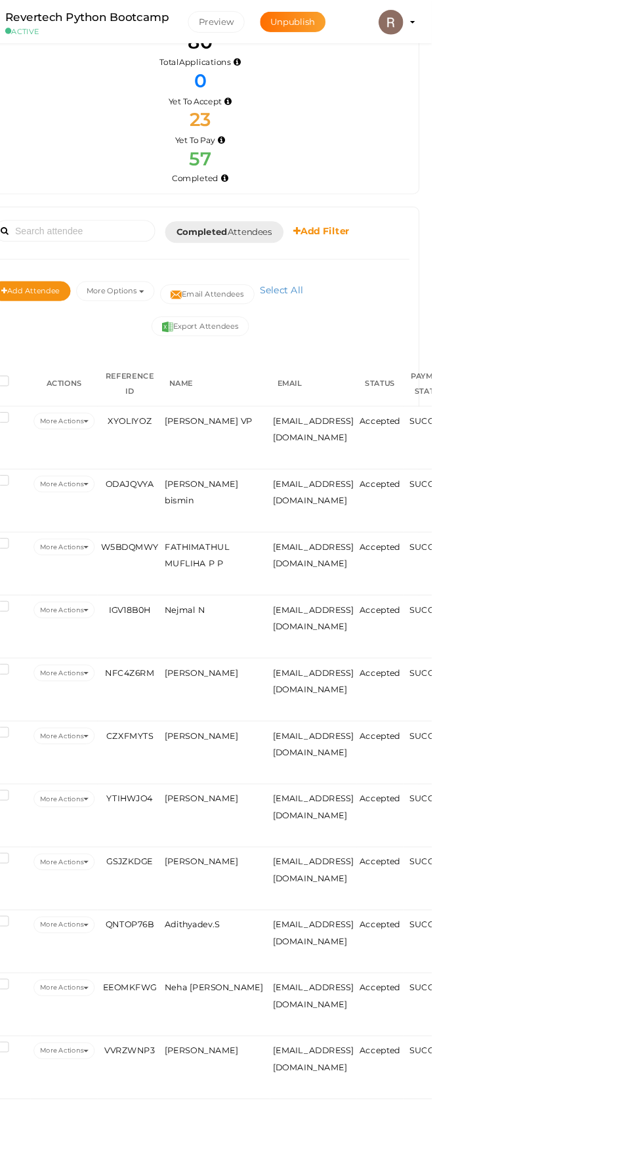
scroll to position [38, 0]
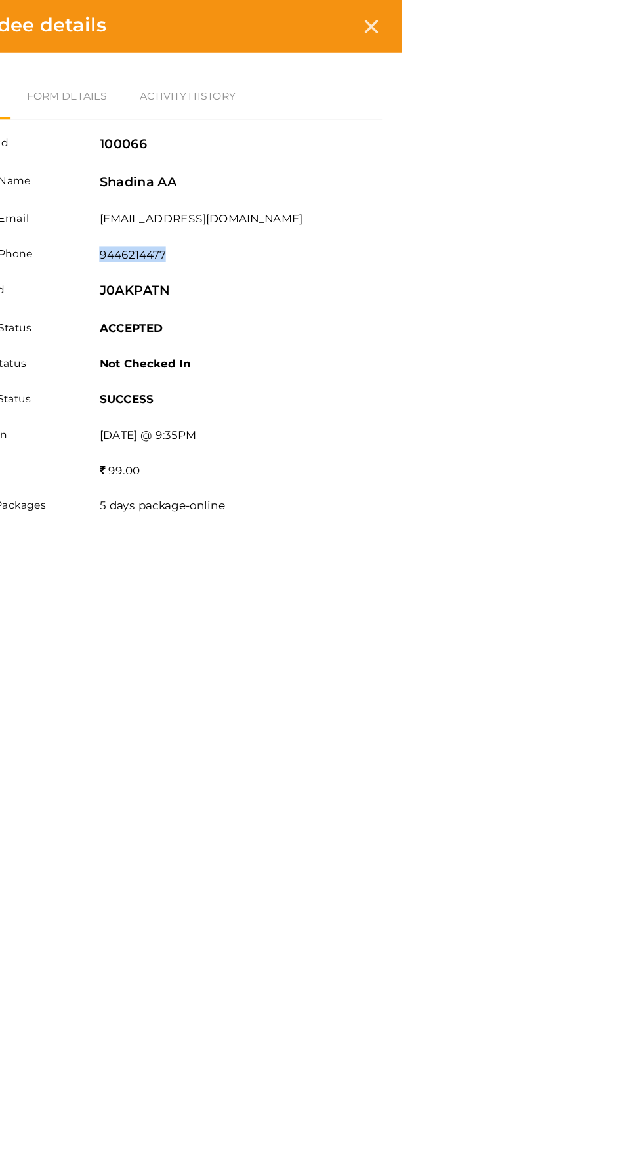
copy label "9446214477"
click at [630, 26] on div at bounding box center [618, 22] width 24 height 24
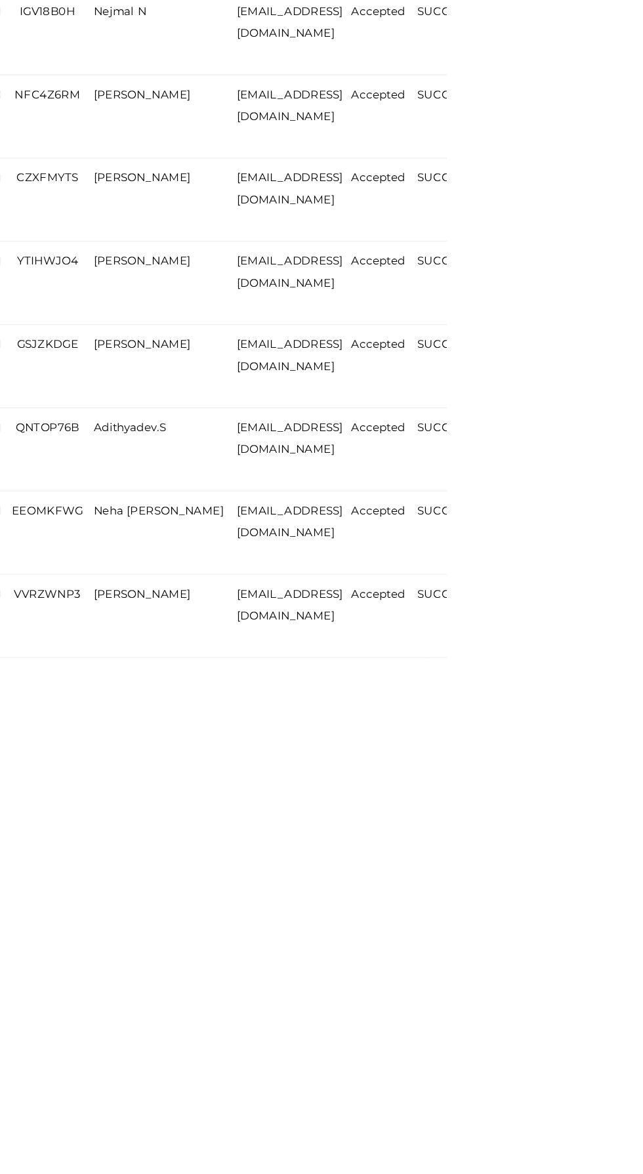
scroll to position [57, 0]
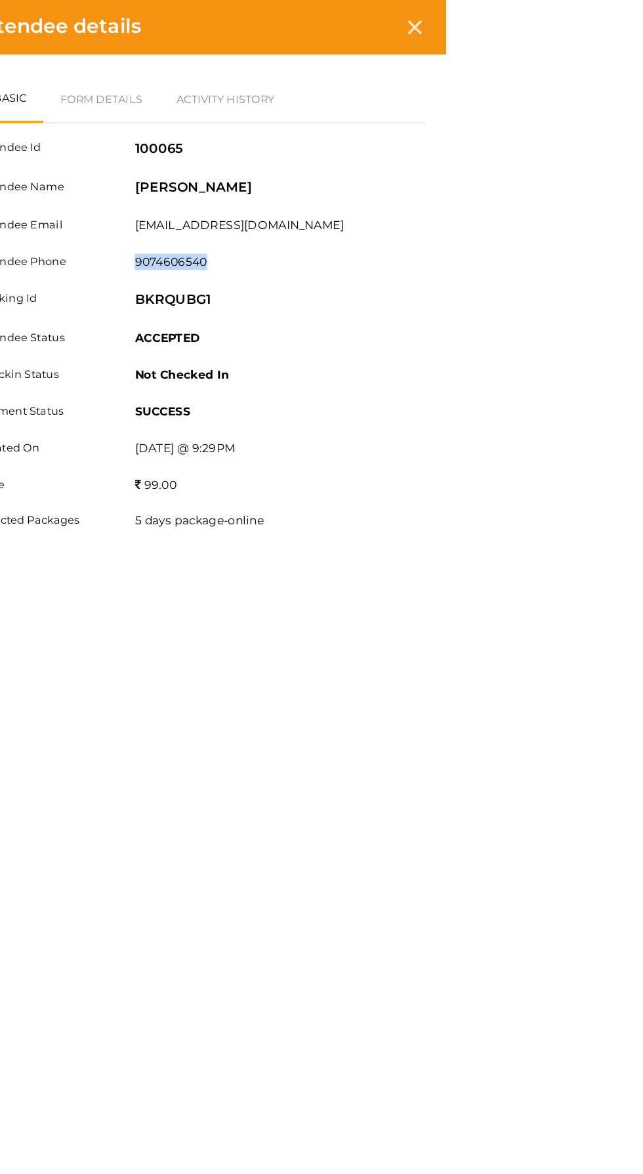
copy label "9074606540"
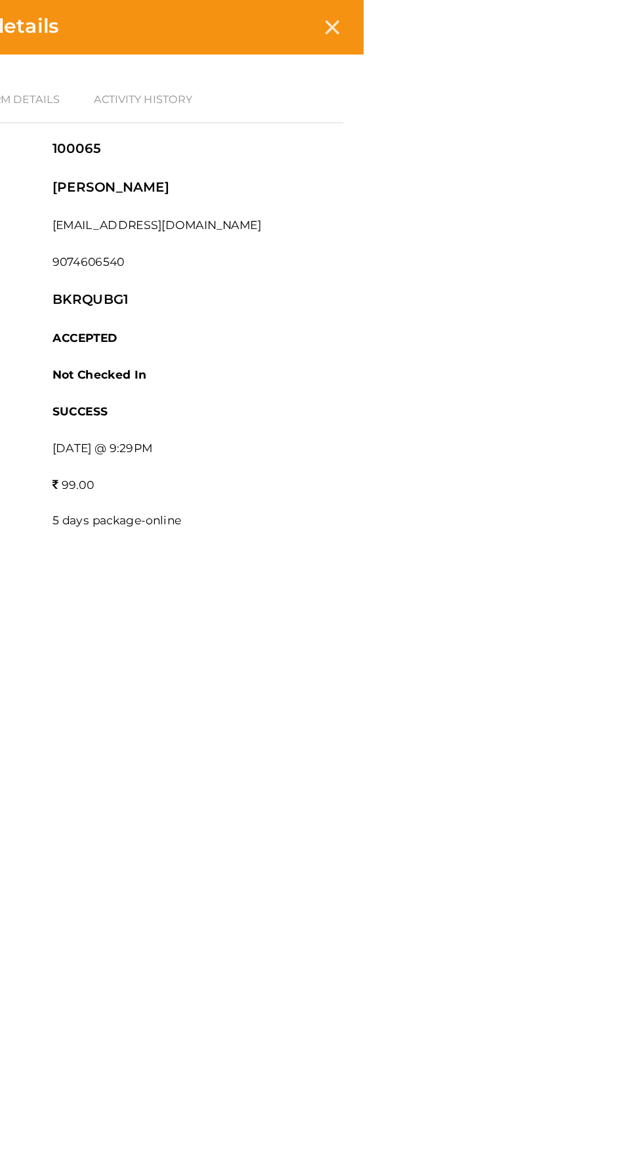
click at [624, 27] on icon at bounding box center [617, 21] width 11 height 11
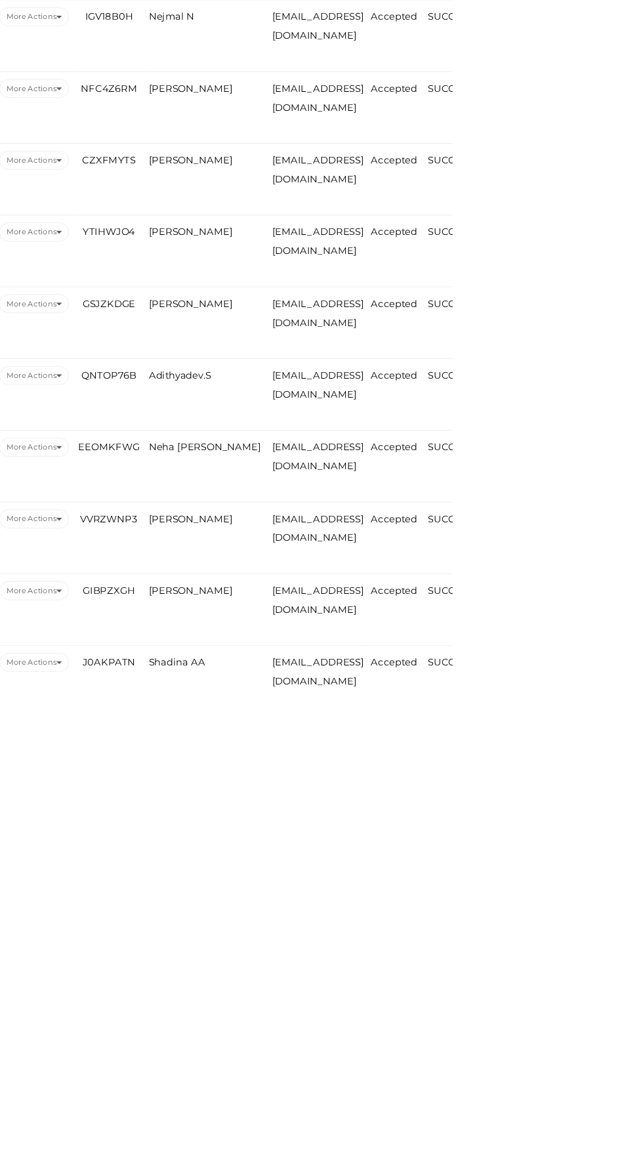
scroll to position [151, 0]
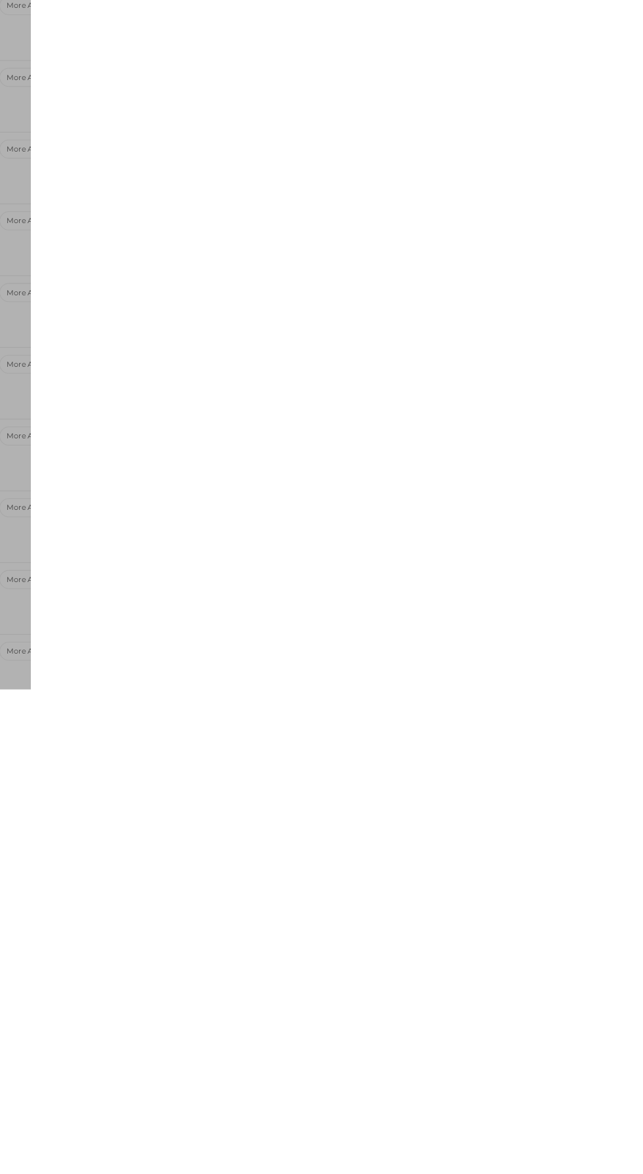
scroll to position [193, 0]
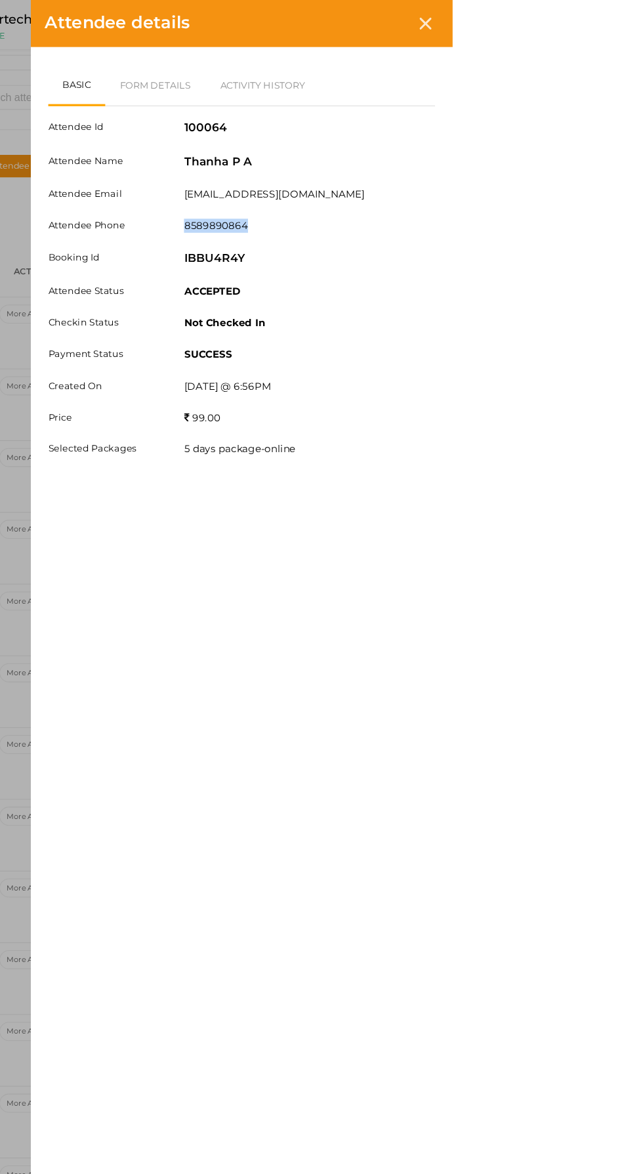
copy label "8589890864"
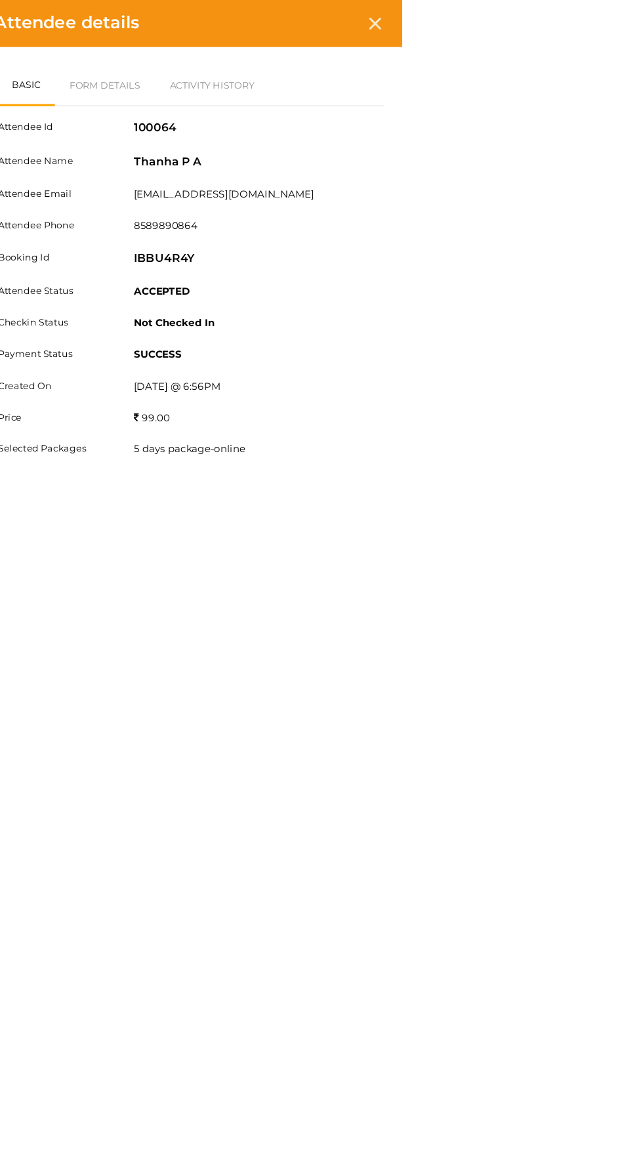
click at [624, 21] on icon at bounding box center [617, 21] width 11 height 11
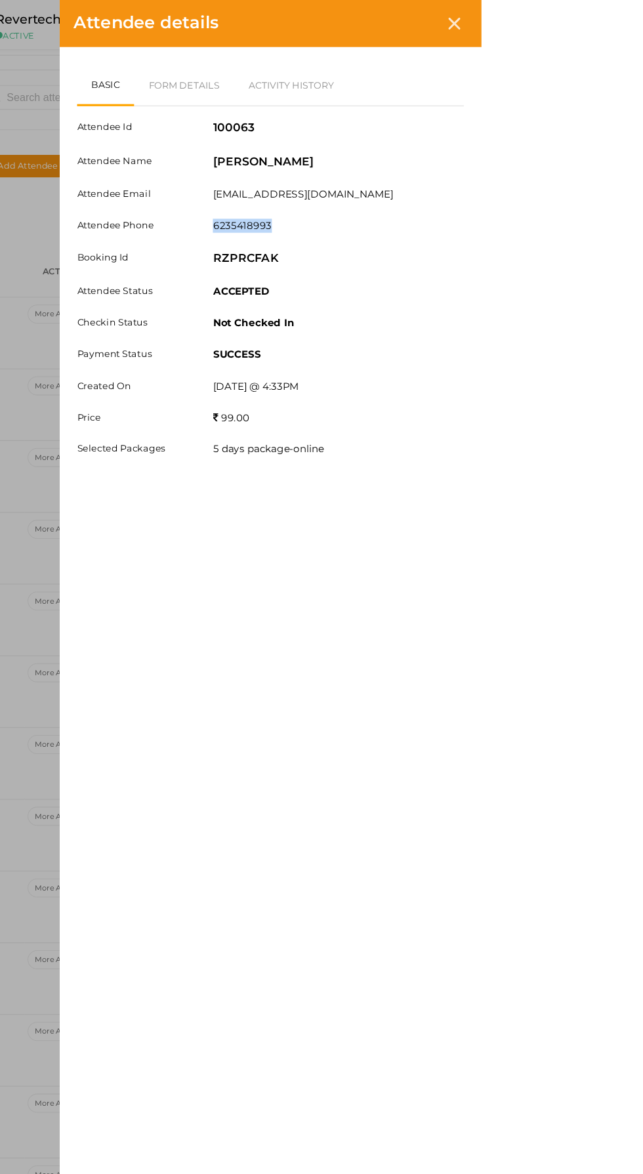
copy label "6235418993"
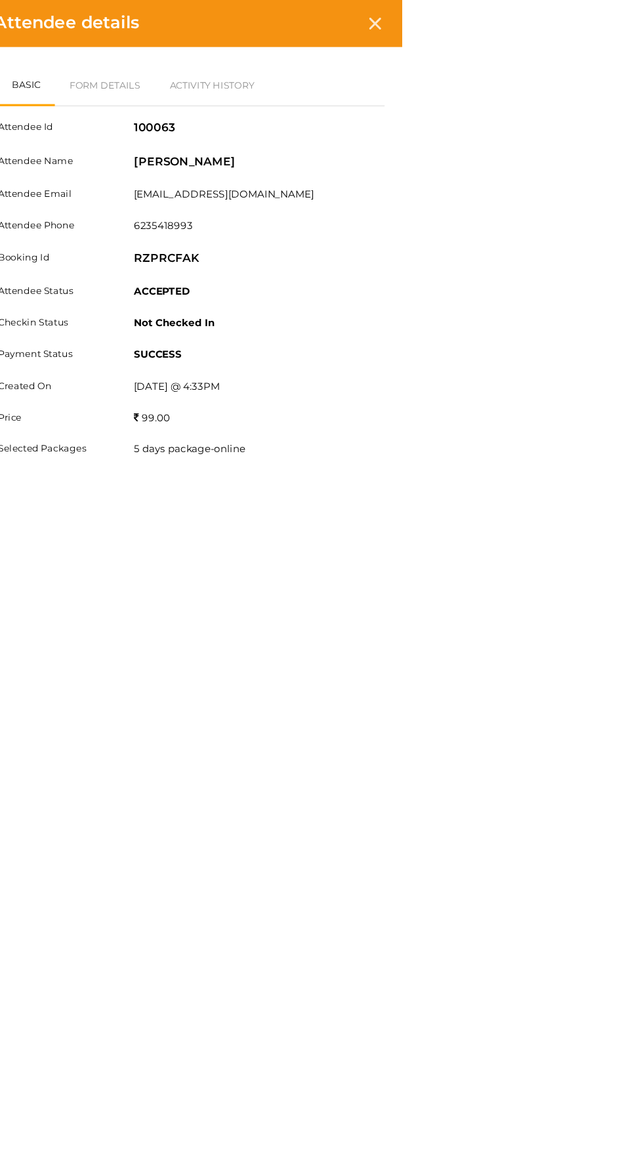
click at [624, 22] on icon at bounding box center [617, 21] width 11 height 11
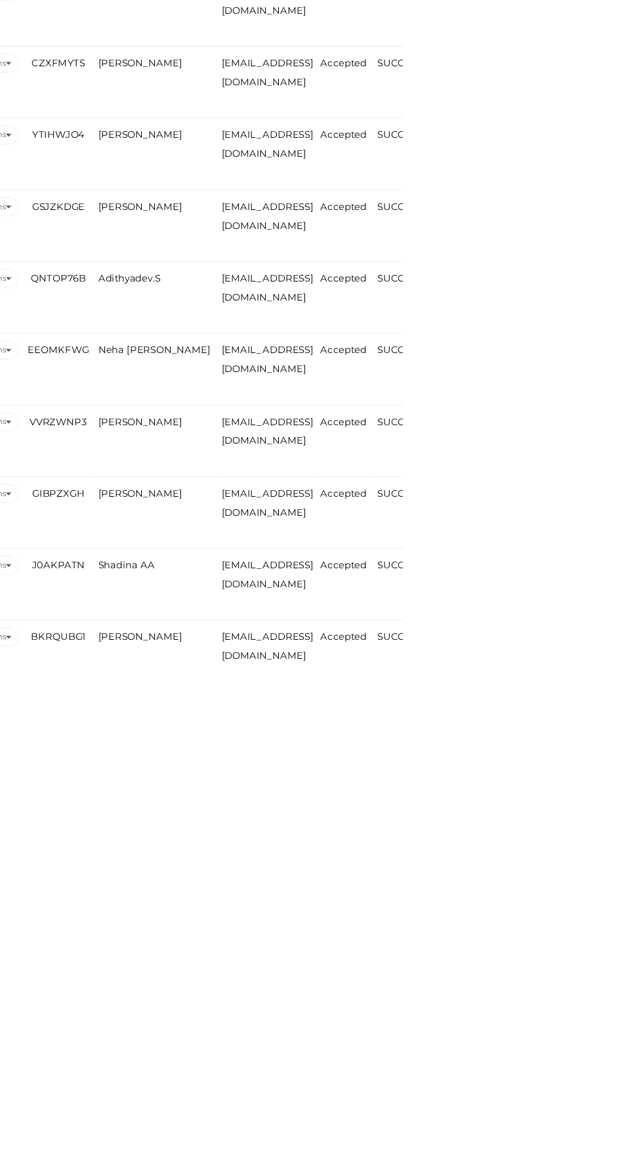
scroll to position [232, 0]
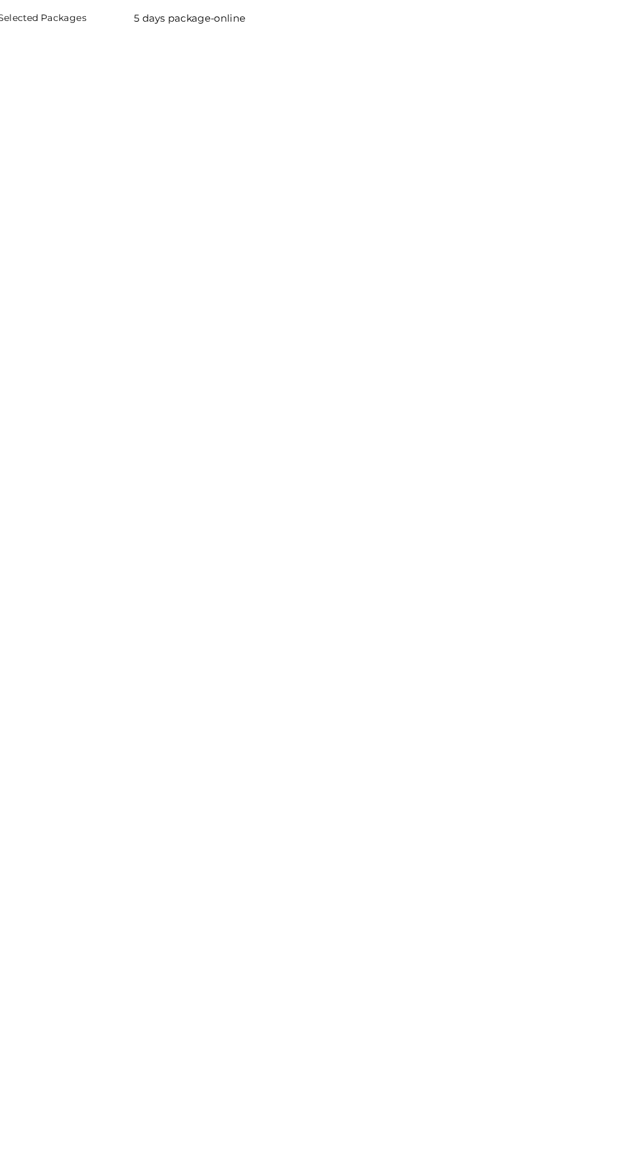
scroll to position [274, 0]
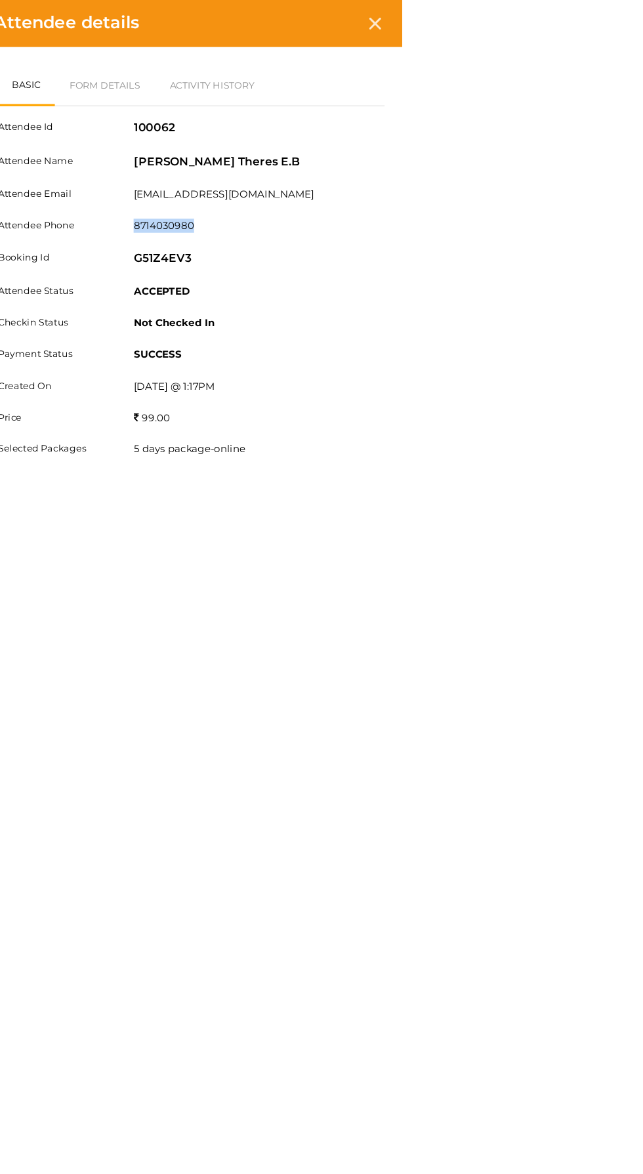
copy label "8714030980"
click at [624, 22] on icon at bounding box center [617, 21] width 11 height 11
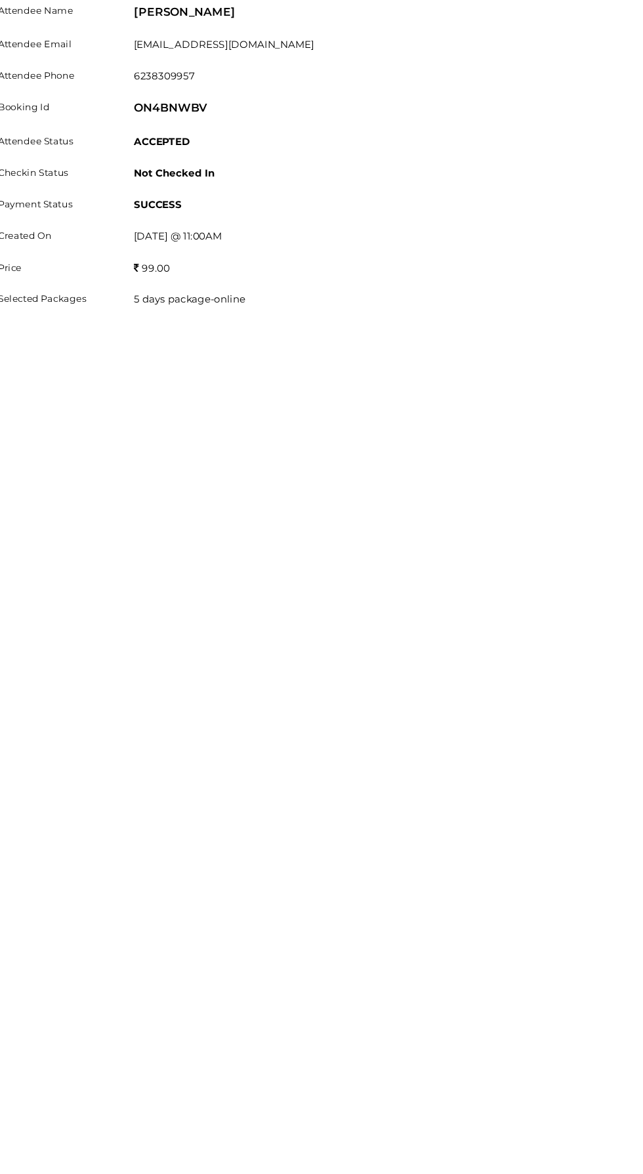
scroll to position [279, 0]
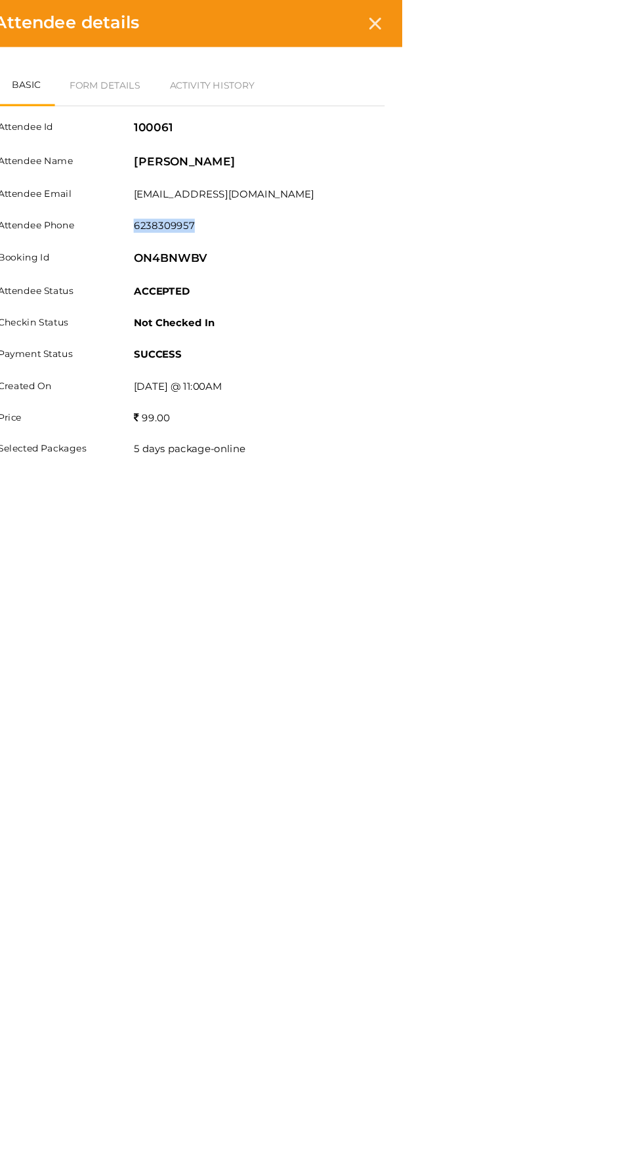
copy label "6238309957"
click at [624, 18] on icon at bounding box center [617, 21] width 11 height 11
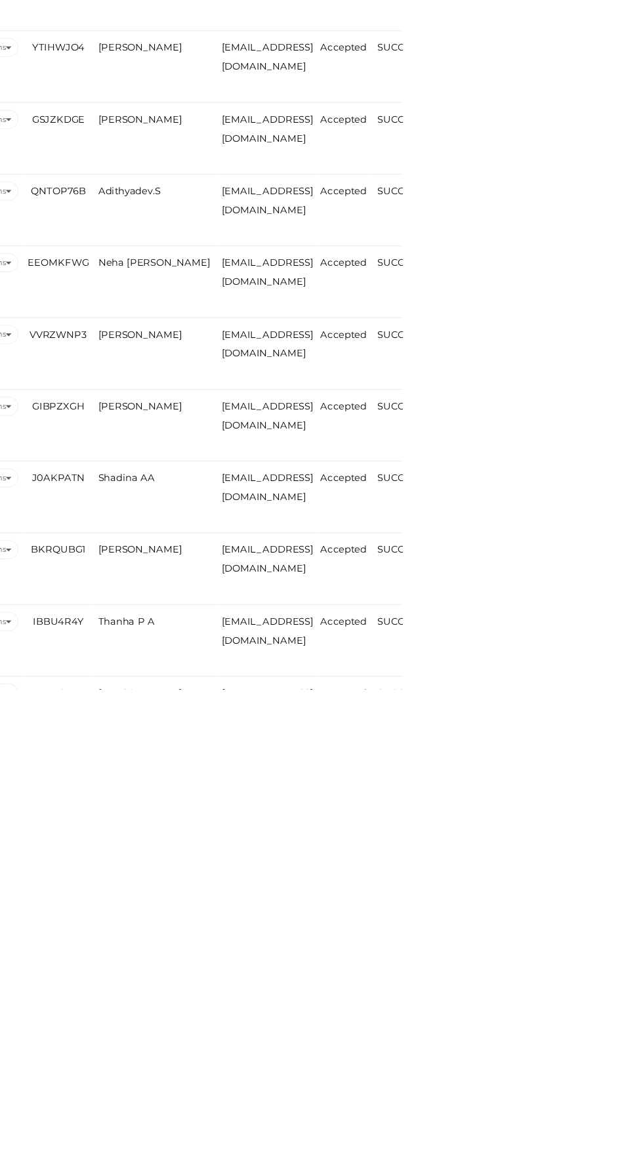
scroll to position [312, 0]
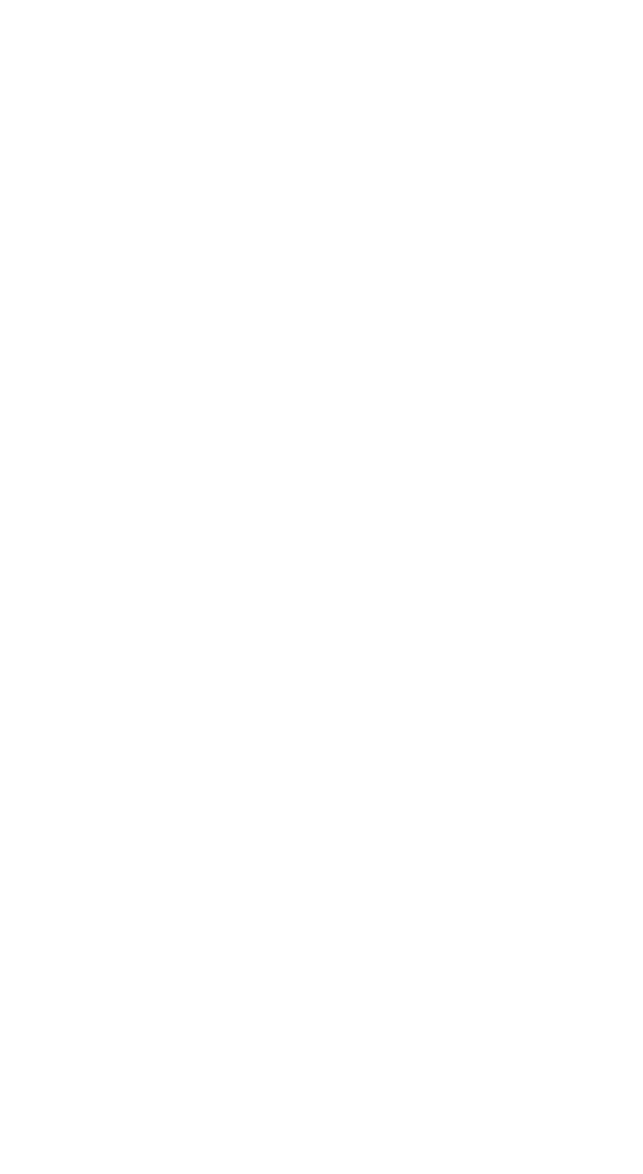
scroll to position [354, 0]
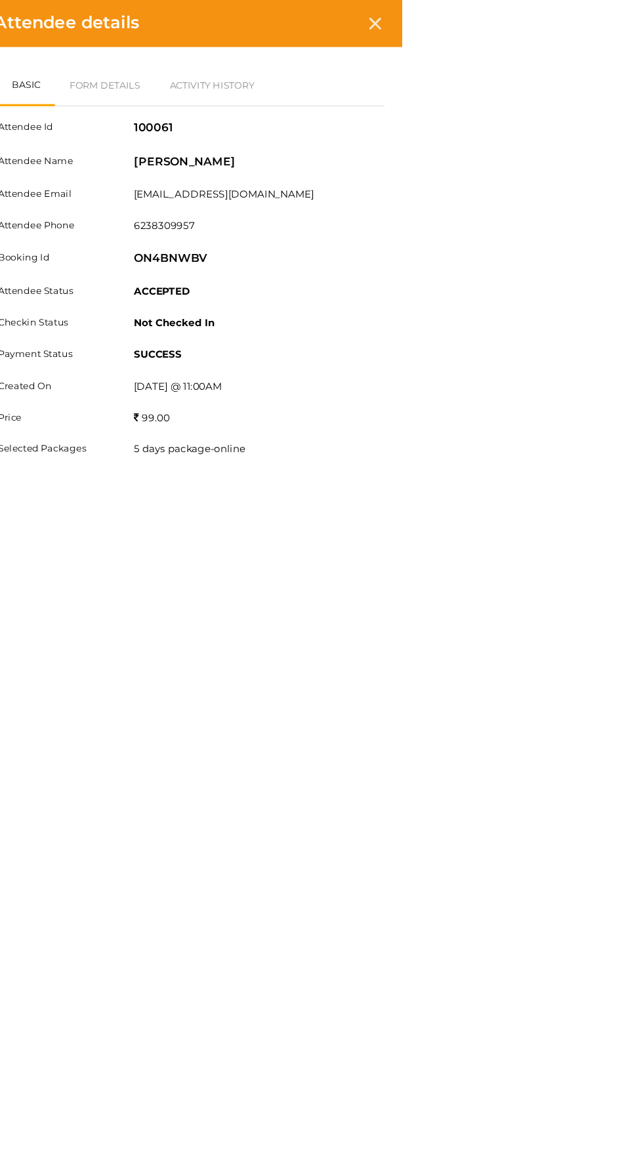
click at [624, 21] on icon at bounding box center [617, 21] width 11 height 11
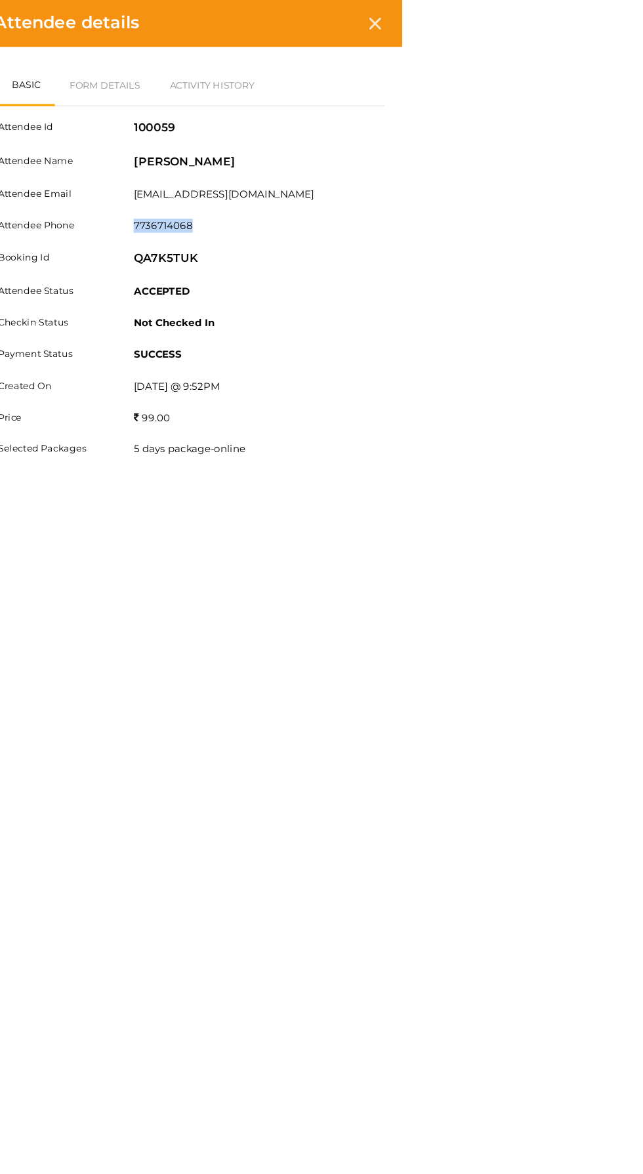
copy label "7736714068"
click at [624, 22] on icon at bounding box center [617, 21] width 11 height 11
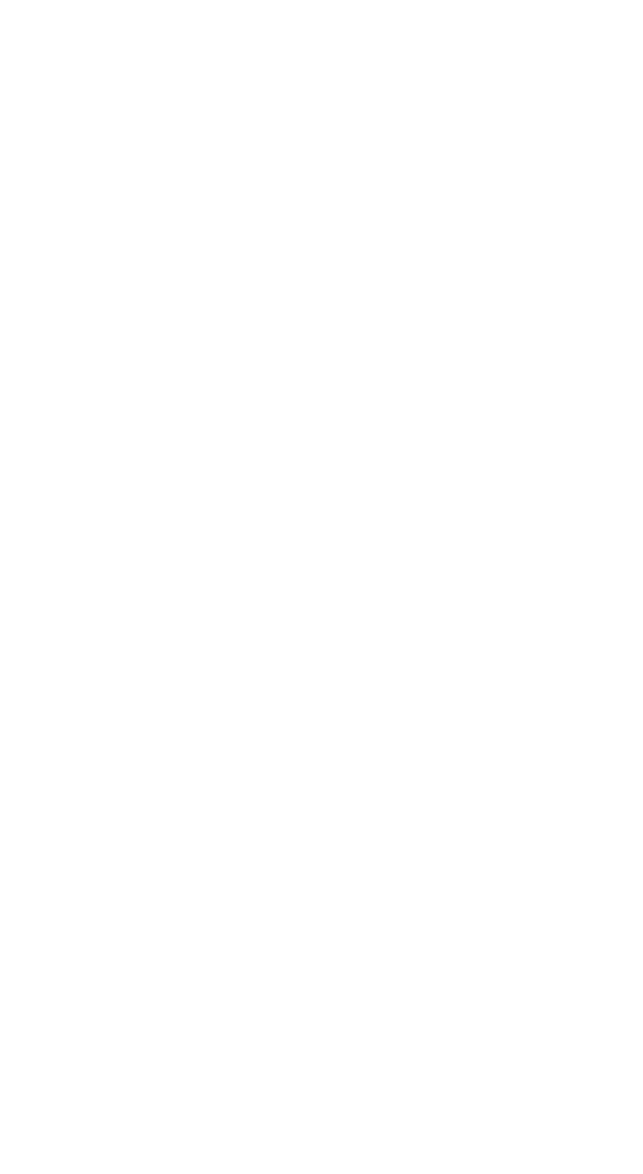
scroll to position [395, 0]
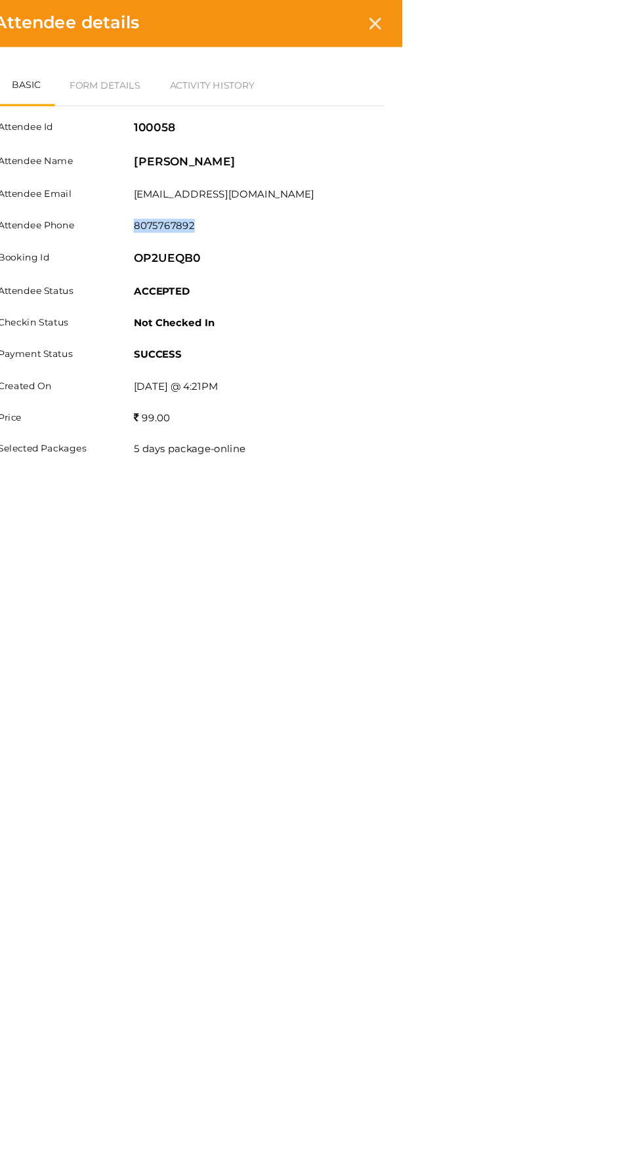
copy label "8075767892"
click at [624, 22] on icon at bounding box center [617, 21] width 11 height 11
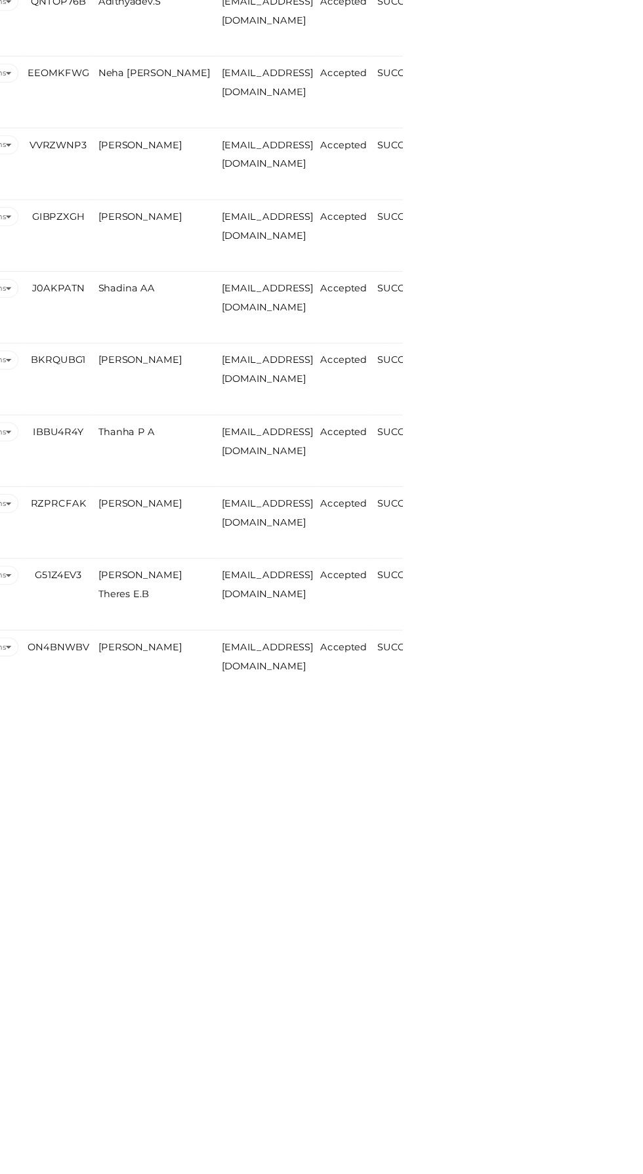
scroll to position [512, 0]
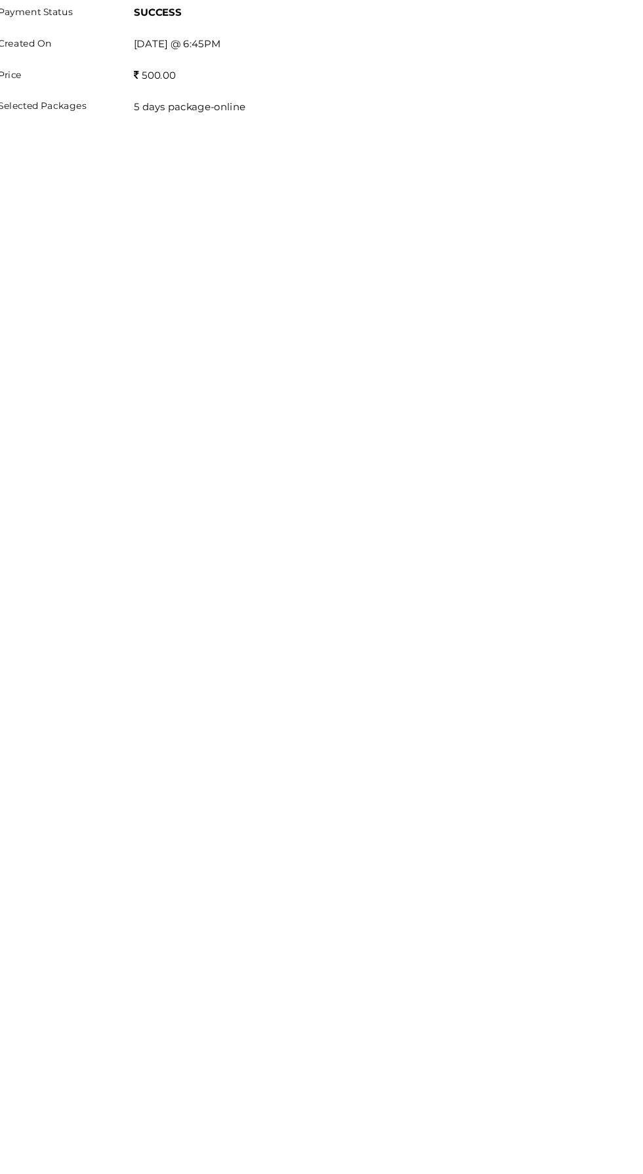
scroll to position [554, 0]
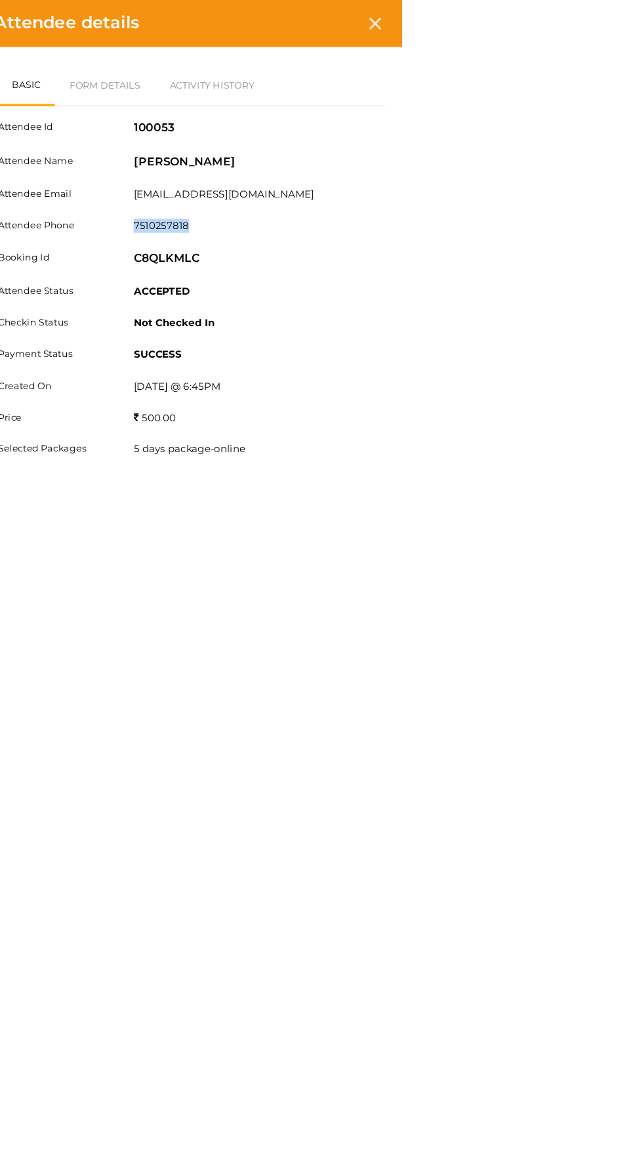
click at [627, 263] on div "Attendee Id 100053 Attendee Name [PERSON_NAME] Attendee Email [EMAIL_ADDRESS][D…" at bounding box center [446, 268] width 361 height 339
click at [643, 582] on div "Basic Form Details Activity History Attendee Id 100053 Attendee Name [PERSON_NA…" at bounding box center [446, 572] width 394 height 1057
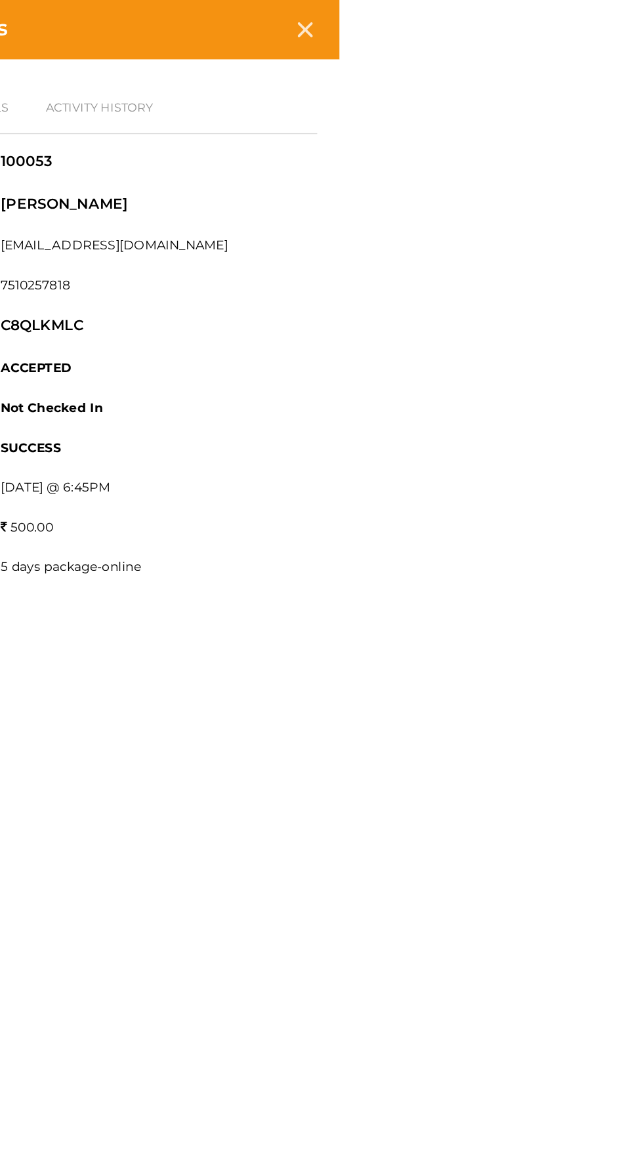
click at [624, 22] on icon at bounding box center [617, 21] width 11 height 11
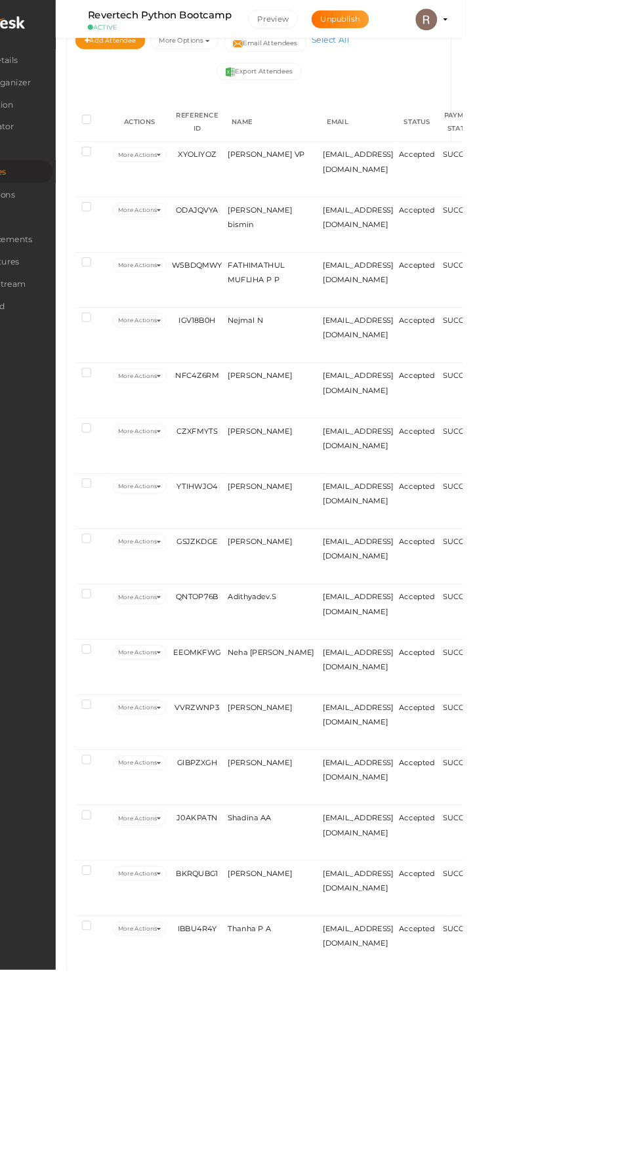
scroll to position [297, 0]
